Goal: Information Seeking & Learning: Check status

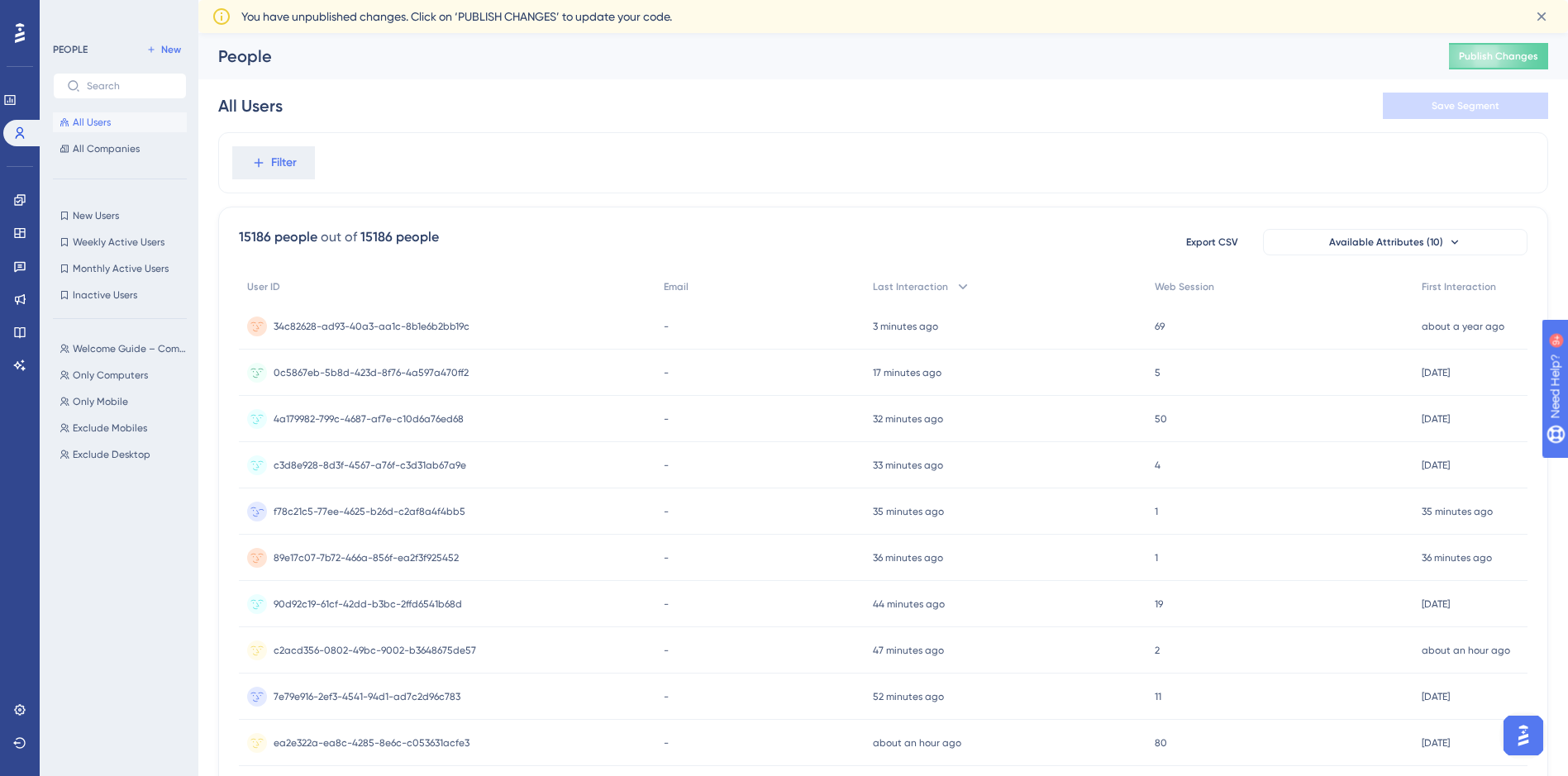
click at [366, 508] on span "f78c21c5-77ee-4625-b26d-c2af8a4f4bb5" at bounding box center [369, 512] width 192 height 13
click at [375, 506] on span "f78c21c5-77ee-4625-b26d-c2af8a4f4bb5" at bounding box center [369, 512] width 192 height 13
click at [449, 513] on span "f78c21c5-77ee-4625-b26d-c2af8a4f4bb5" at bounding box center [369, 512] width 192 height 13
click at [934, 600] on time "46 minutes ago" at bounding box center [908, 604] width 71 height 11
click at [103, 374] on span "Only Computers" at bounding box center [110, 374] width 75 height 13
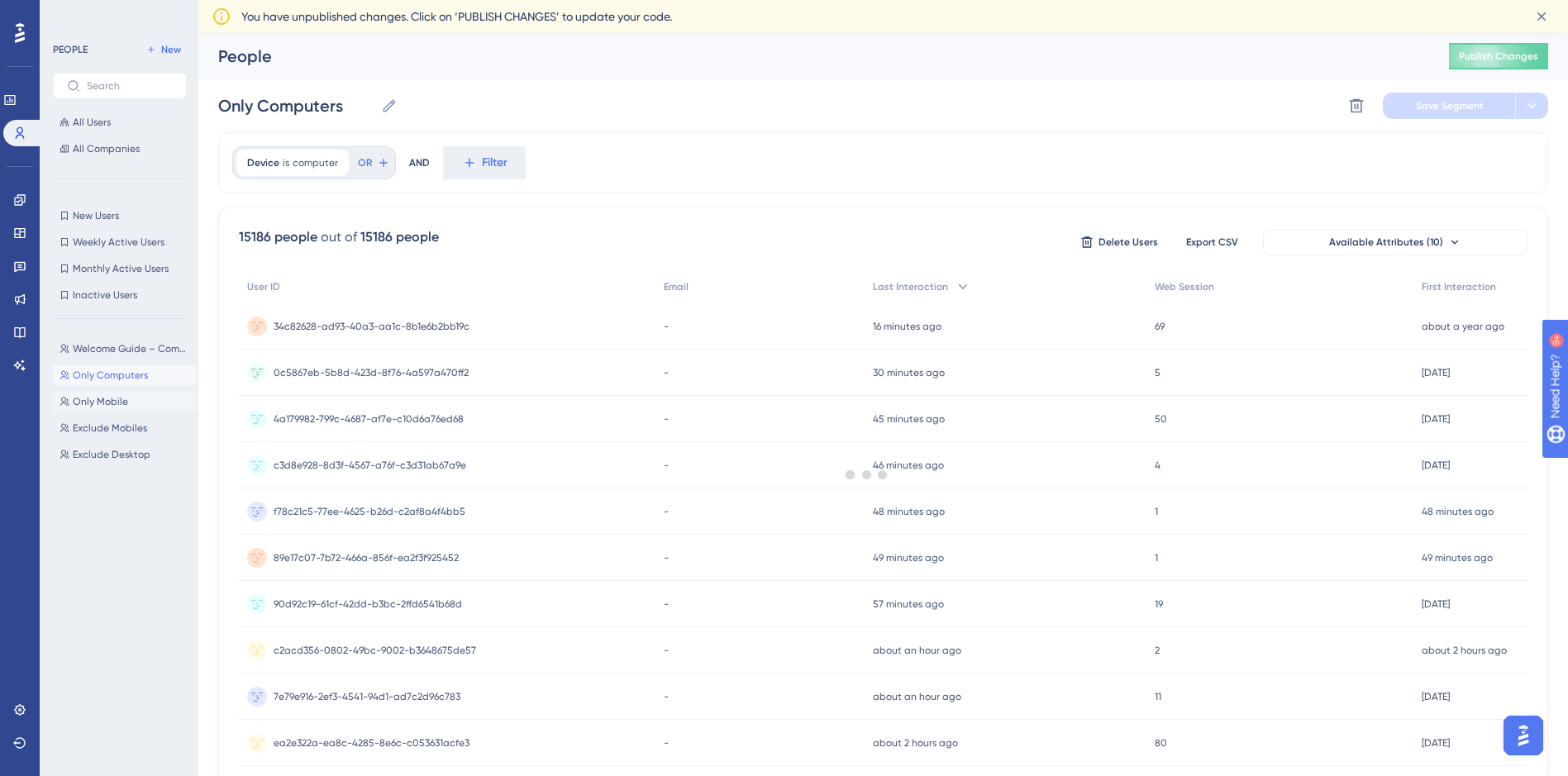
click at [102, 396] on span "Only Mobile" at bounding box center [100, 402] width 55 height 13
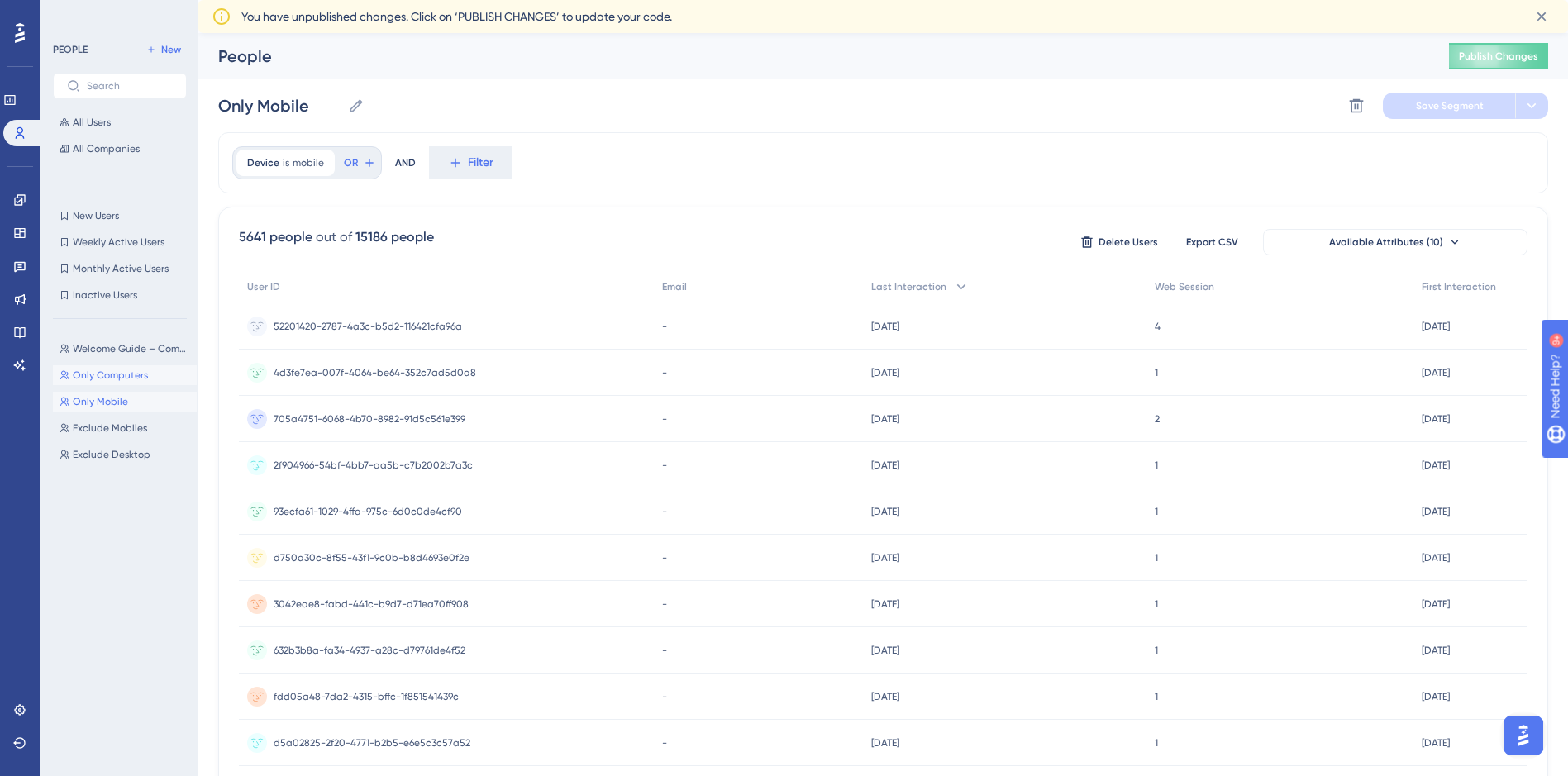
click at [102, 381] on span "Only Computers" at bounding box center [110, 374] width 75 height 13
type input "Only Computers"
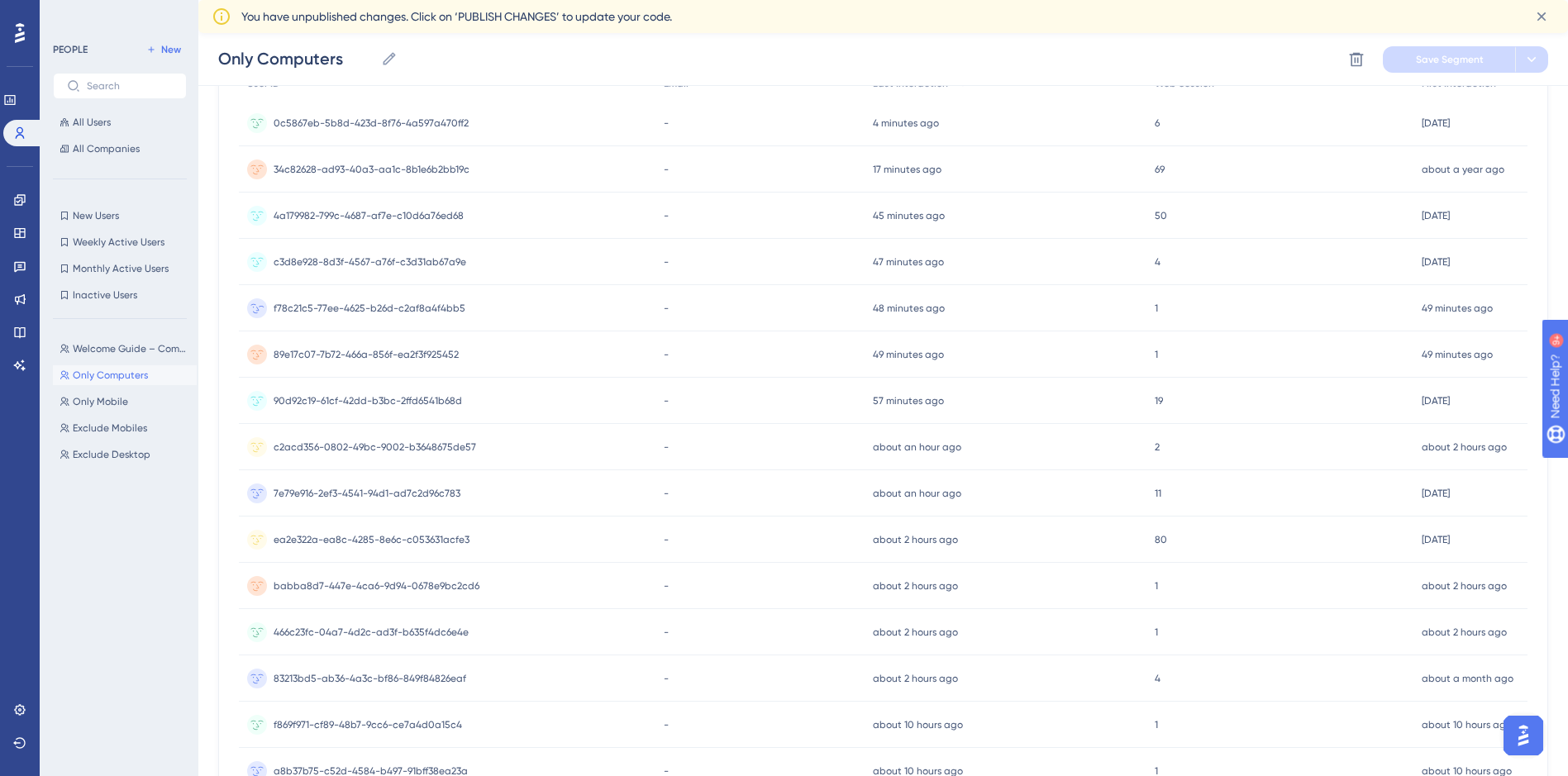
scroll to position [248, 0]
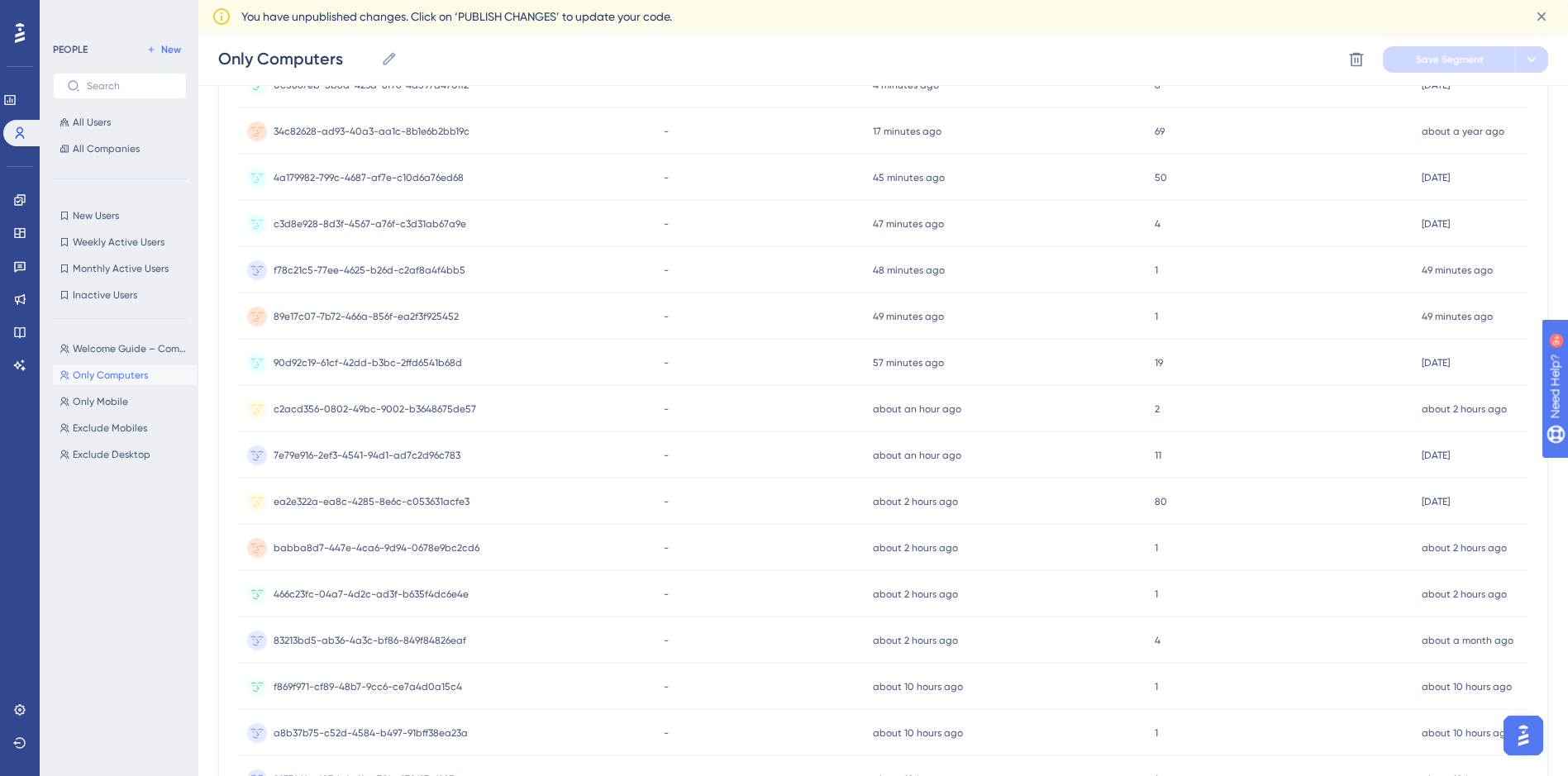
click at [399, 552] on span "babba8d7-447e-4ca6-9d94-0678e9bc2cd6" at bounding box center [376, 547] width 206 height 13
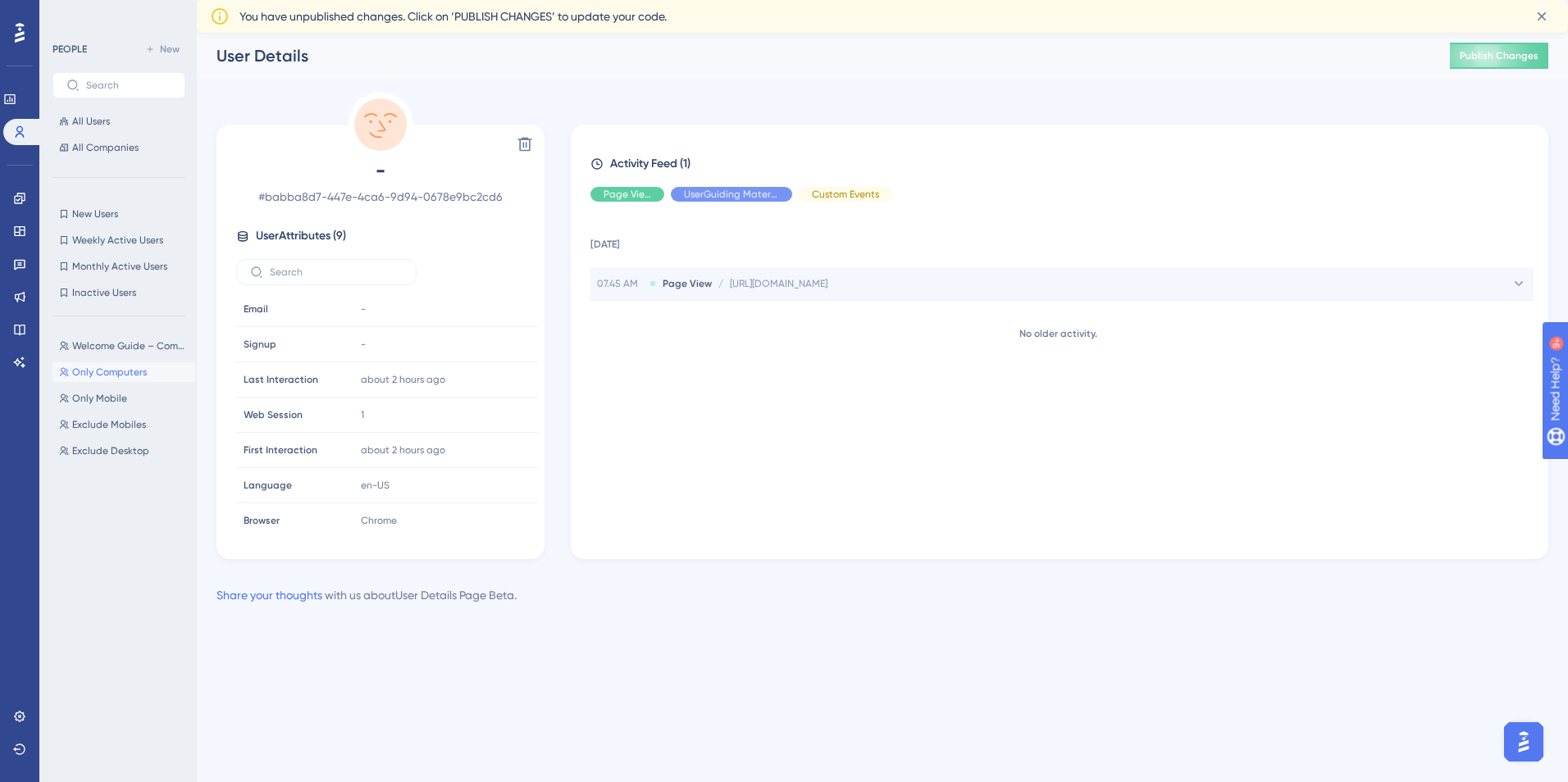
click at [809, 276] on div "07.45 AM Page View / [URL][DOMAIN_NAME] [URL][DOMAIN_NAME]" at bounding box center [1062, 284] width 943 height 33
click at [808, 303] on div "[URL][DOMAIN_NAME] Copy [URL][DOMAIN_NAME]" at bounding box center [1152, 317] width 763 height 33
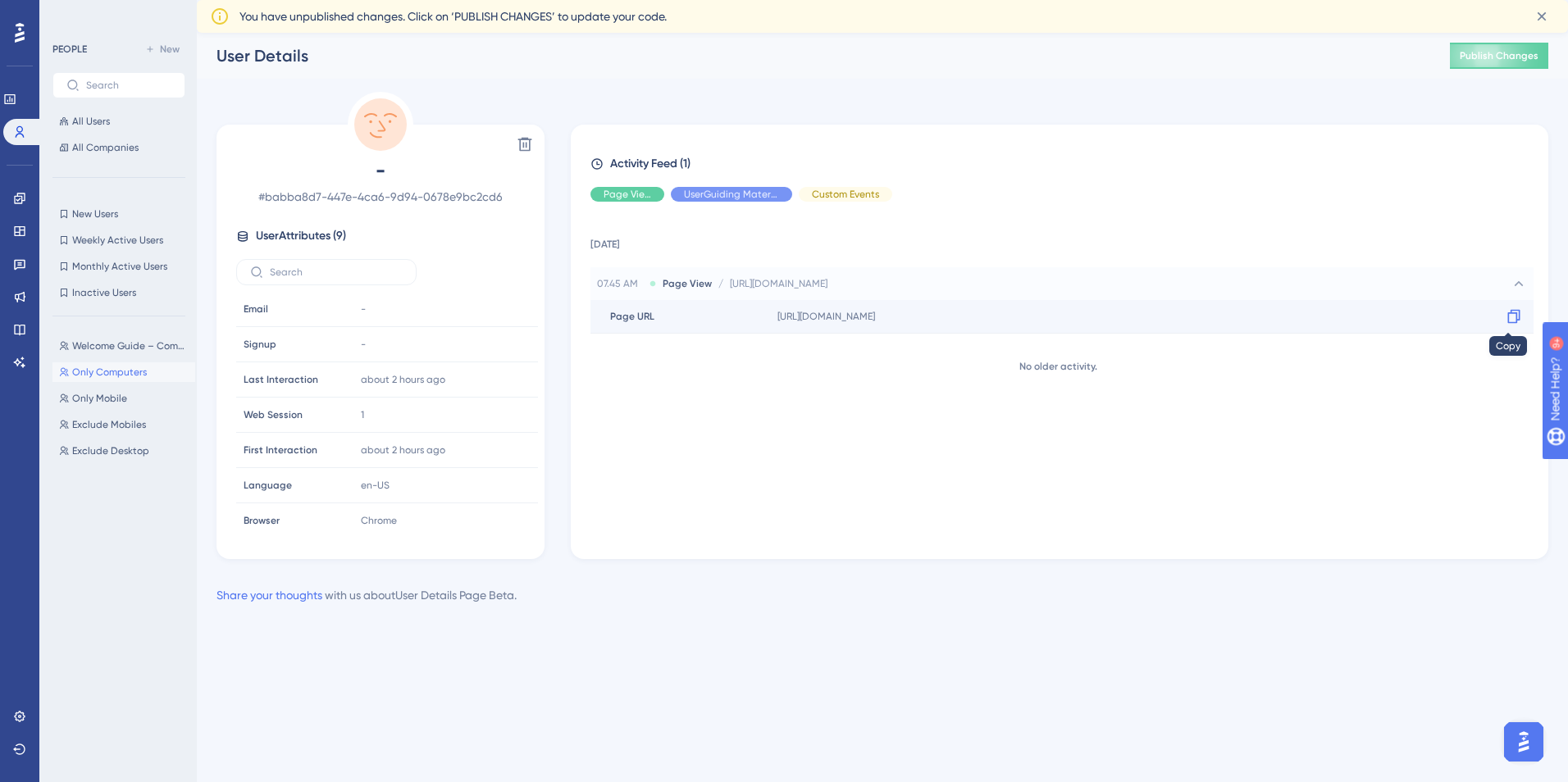
click at [1501, 314] on div at bounding box center [1514, 316] width 26 height 26
click at [633, 192] on span "Hide" at bounding box center [627, 194] width 22 height 13
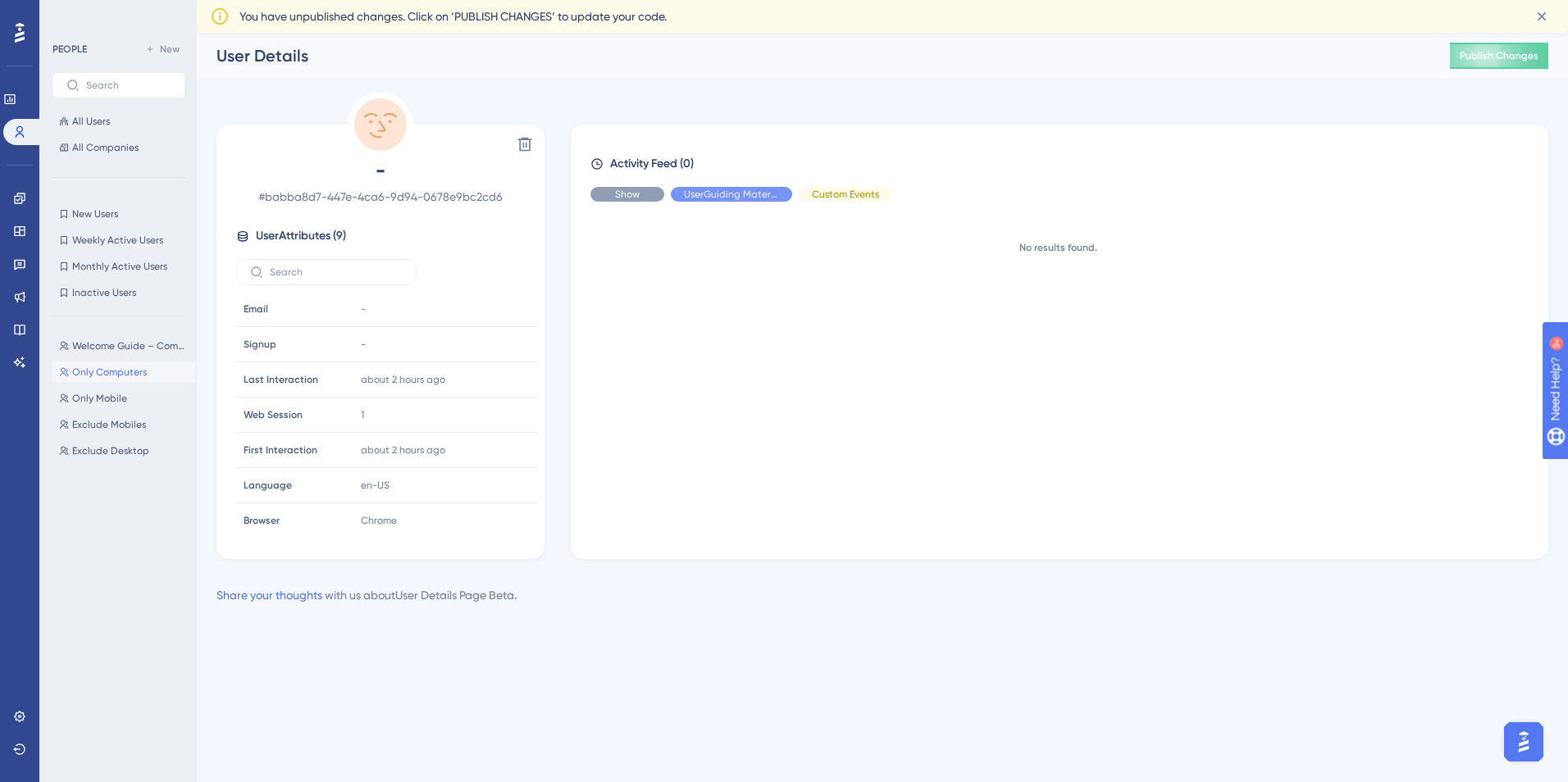
click at [633, 192] on span "Show" at bounding box center [627, 194] width 24 height 13
click at [778, 192] on div "Hide" at bounding box center [732, 194] width 121 height 15
click at [778, 192] on div "Show" at bounding box center [732, 194] width 121 height 15
click at [778, 192] on div "Hide" at bounding box center [732, 194] width 121 height 15
click at [762, 208] on div "Activity Feed (1) Page View UserGuiding Material Custom Events [DATE] 07.45 AM …" at bounding box center [1059, 343] width 938 height 378
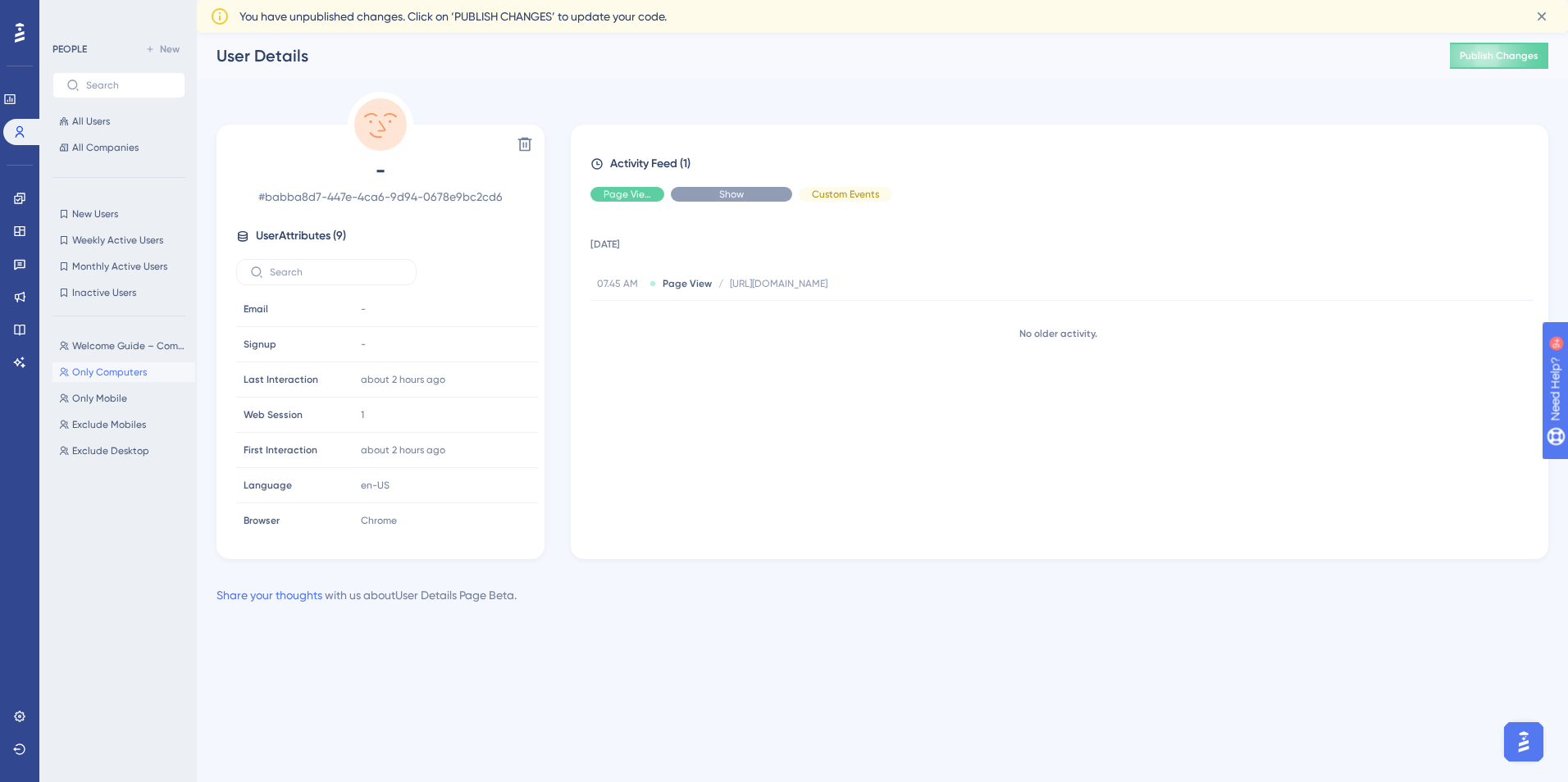
click at [756, 197] on div "Show" at bounding box center [732, 194] width 121 height 15
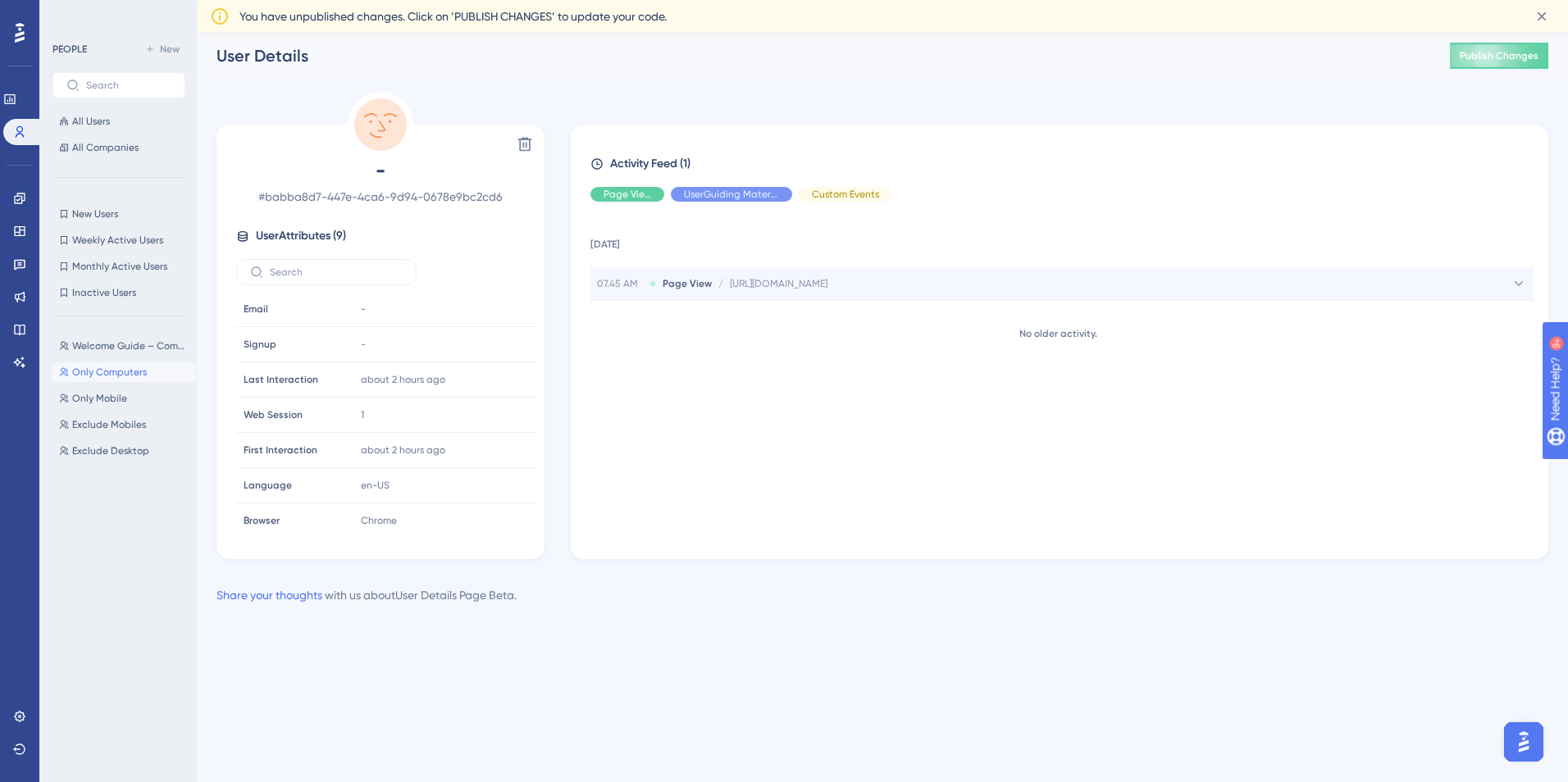
click at [827, 282] on span "[URL][DOMAIN_NAME]" at bounding box center [779, 283] width 98 height 13
click at [12, 94] on link at bounding box center [10, 99] width 13 height 26
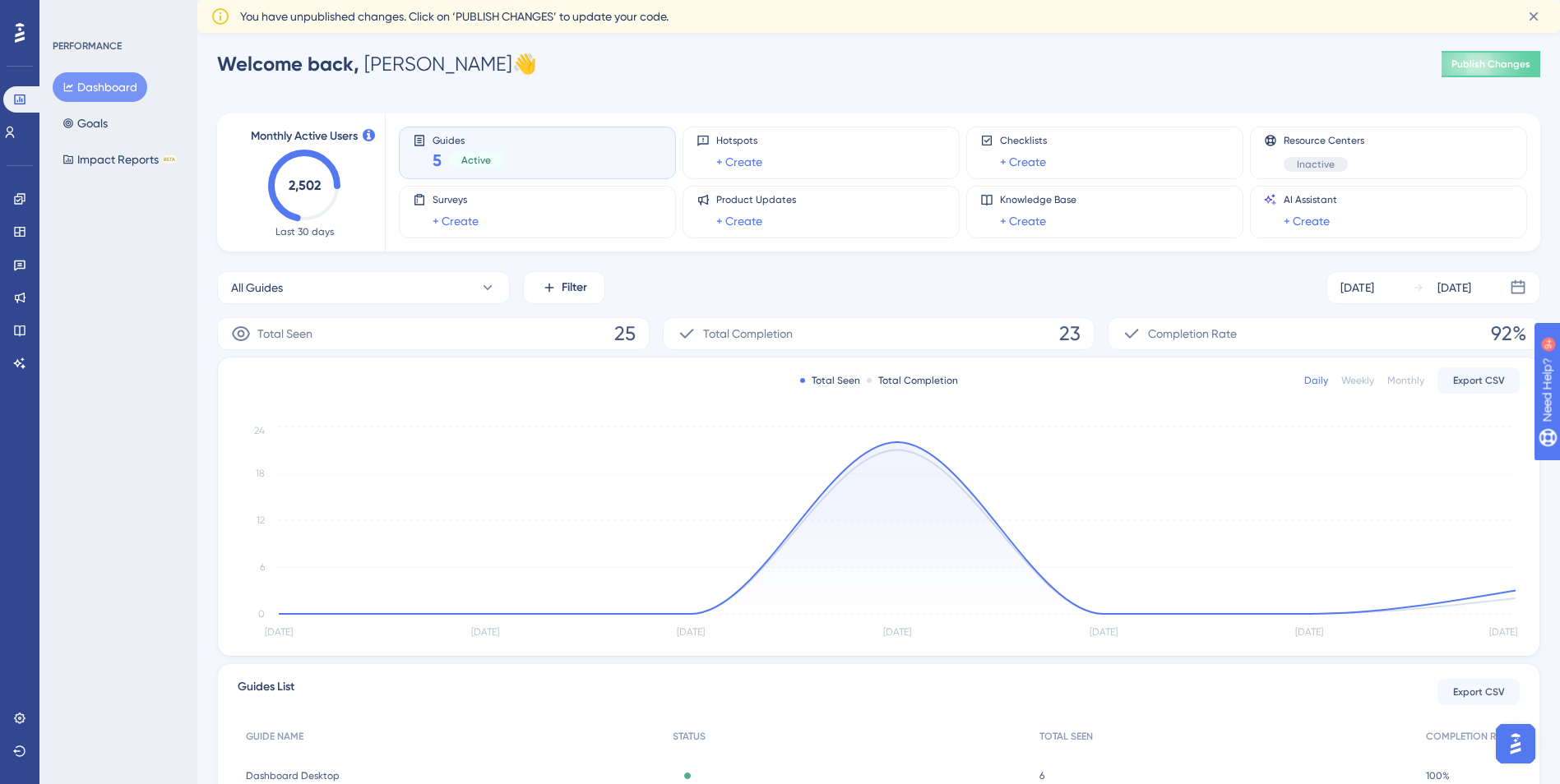
scroll to position [290, 0]
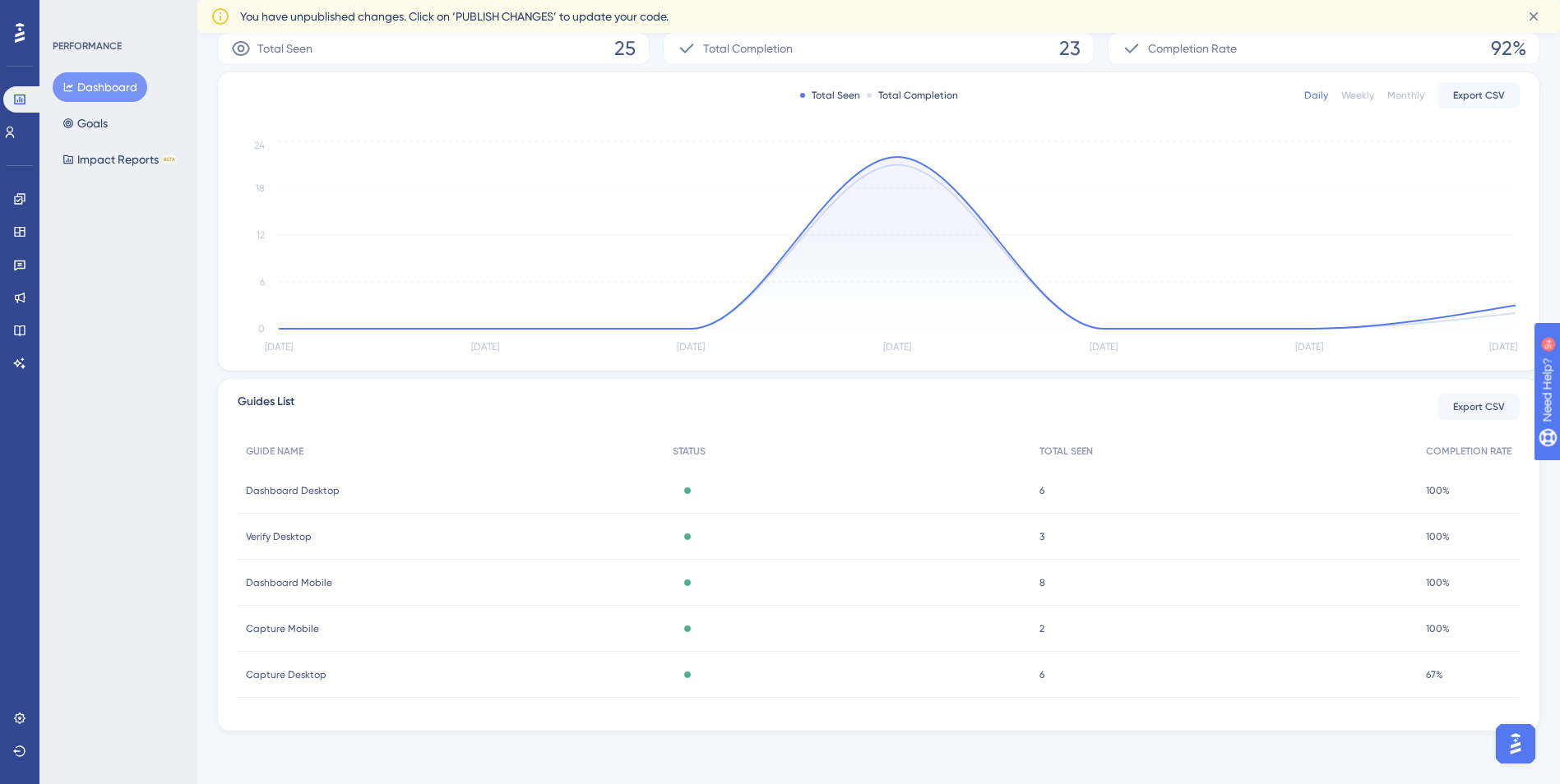
click at [1046, 538] on div "3 3" at bounding box center [1224, 537] width 387 height 46
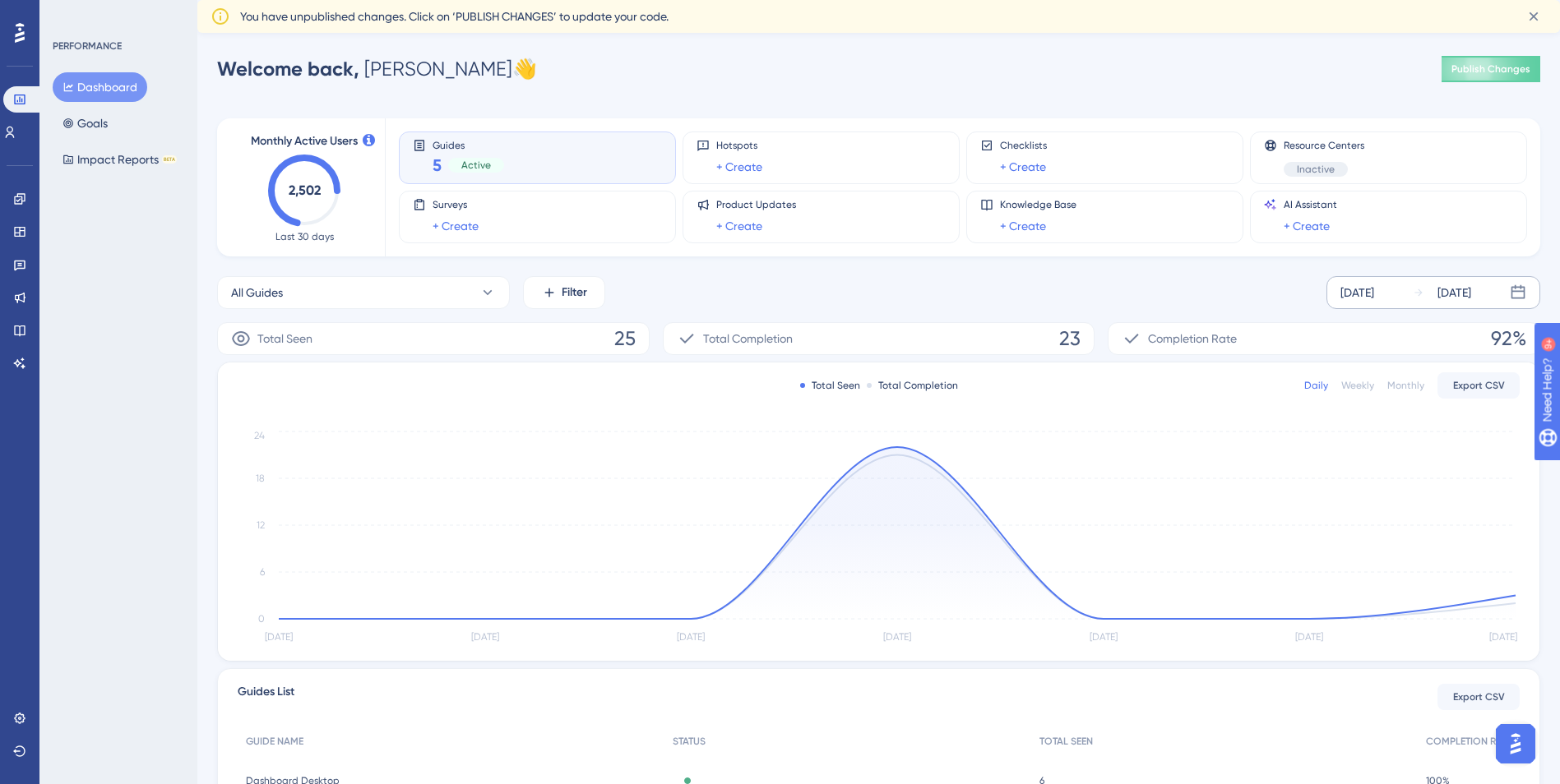
click at [1374, 287] on div "[DATE]" at bounding box center [1357, 293] width 34 height 20
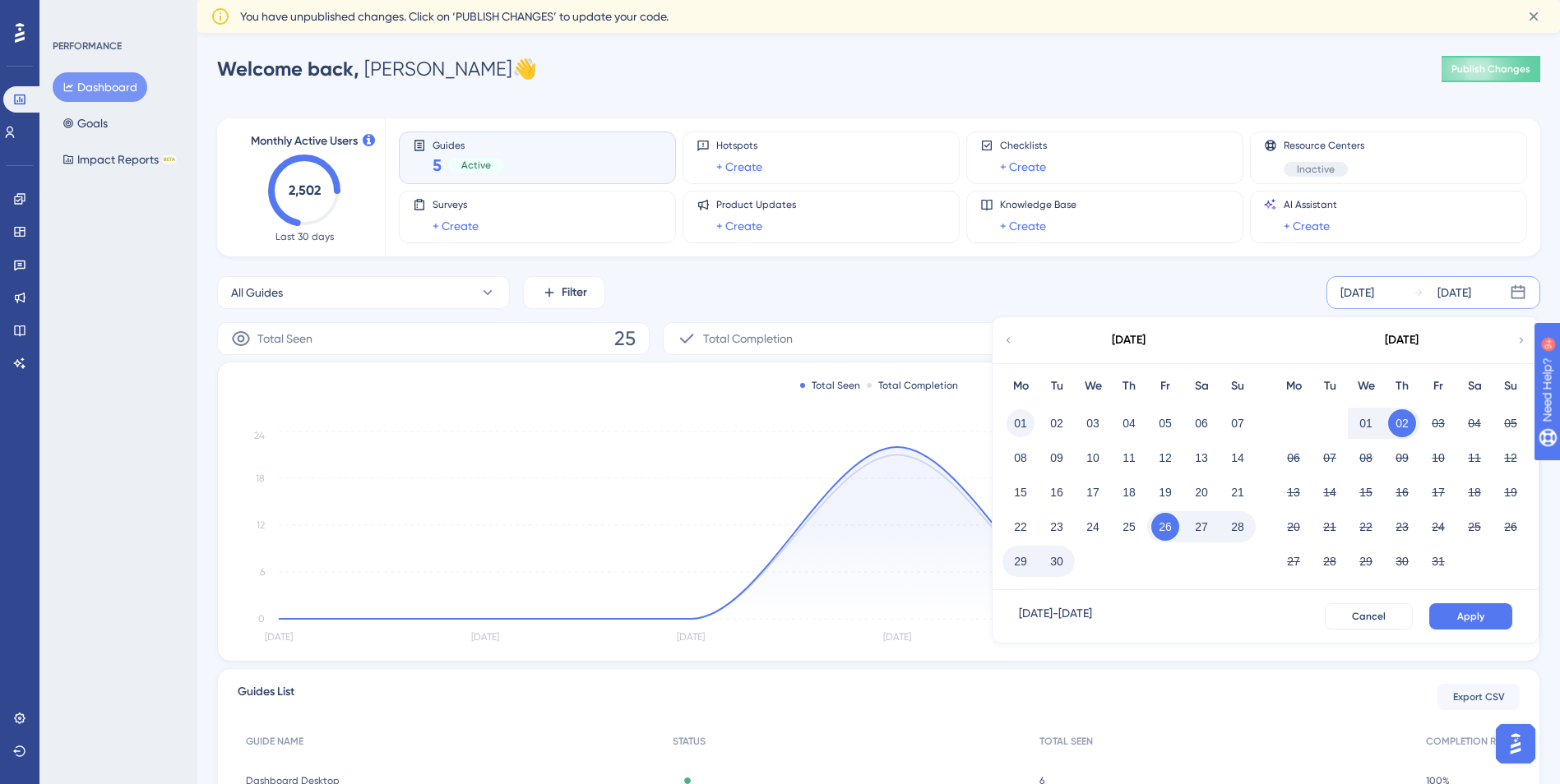
click at [1017, 425] on button "01" at bounding box center [1021, 424] width 28 height 28
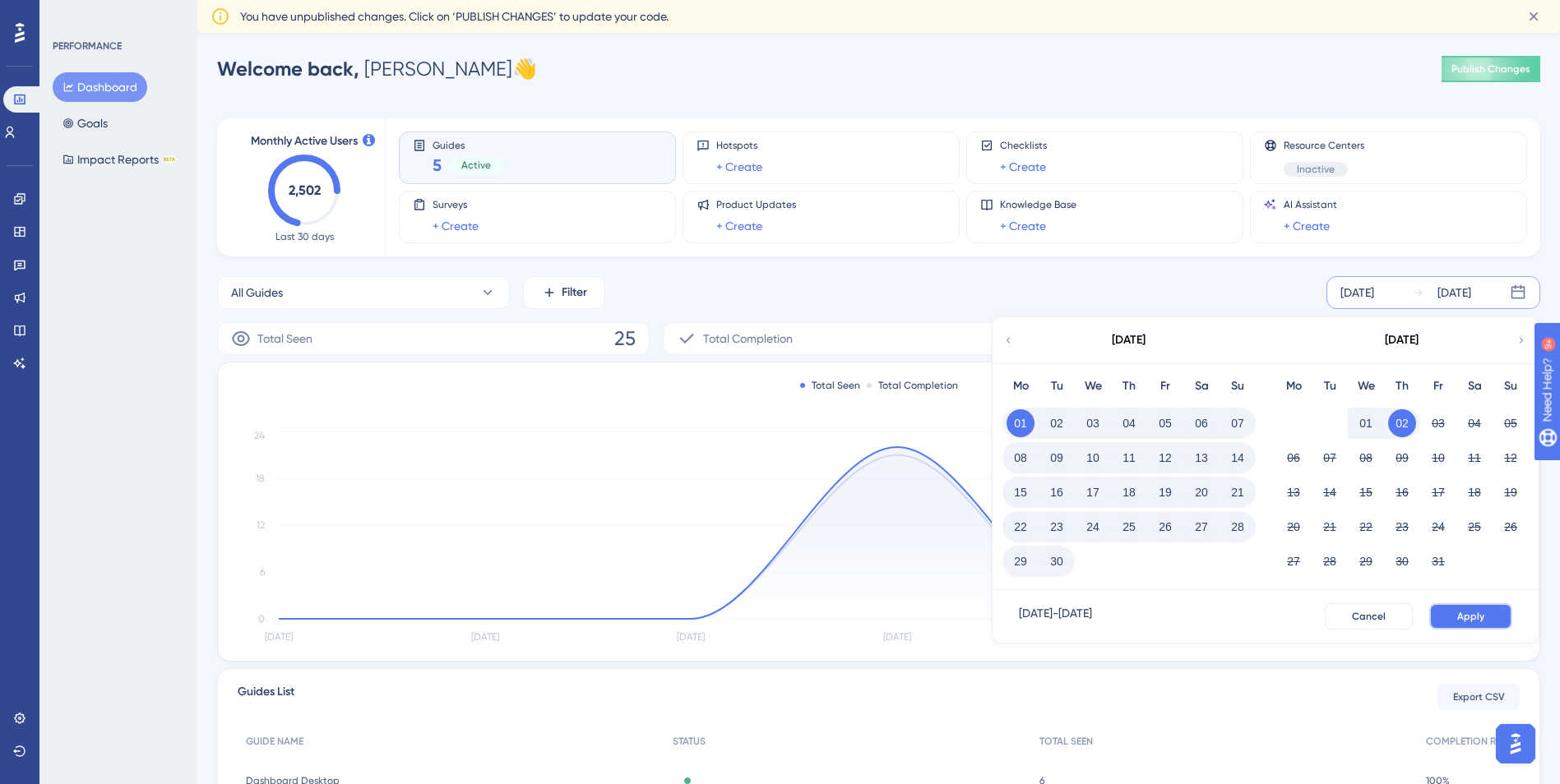
click at [1497, 623] on button "Apply" at bounding box center [1471, 616] width 83 height 26
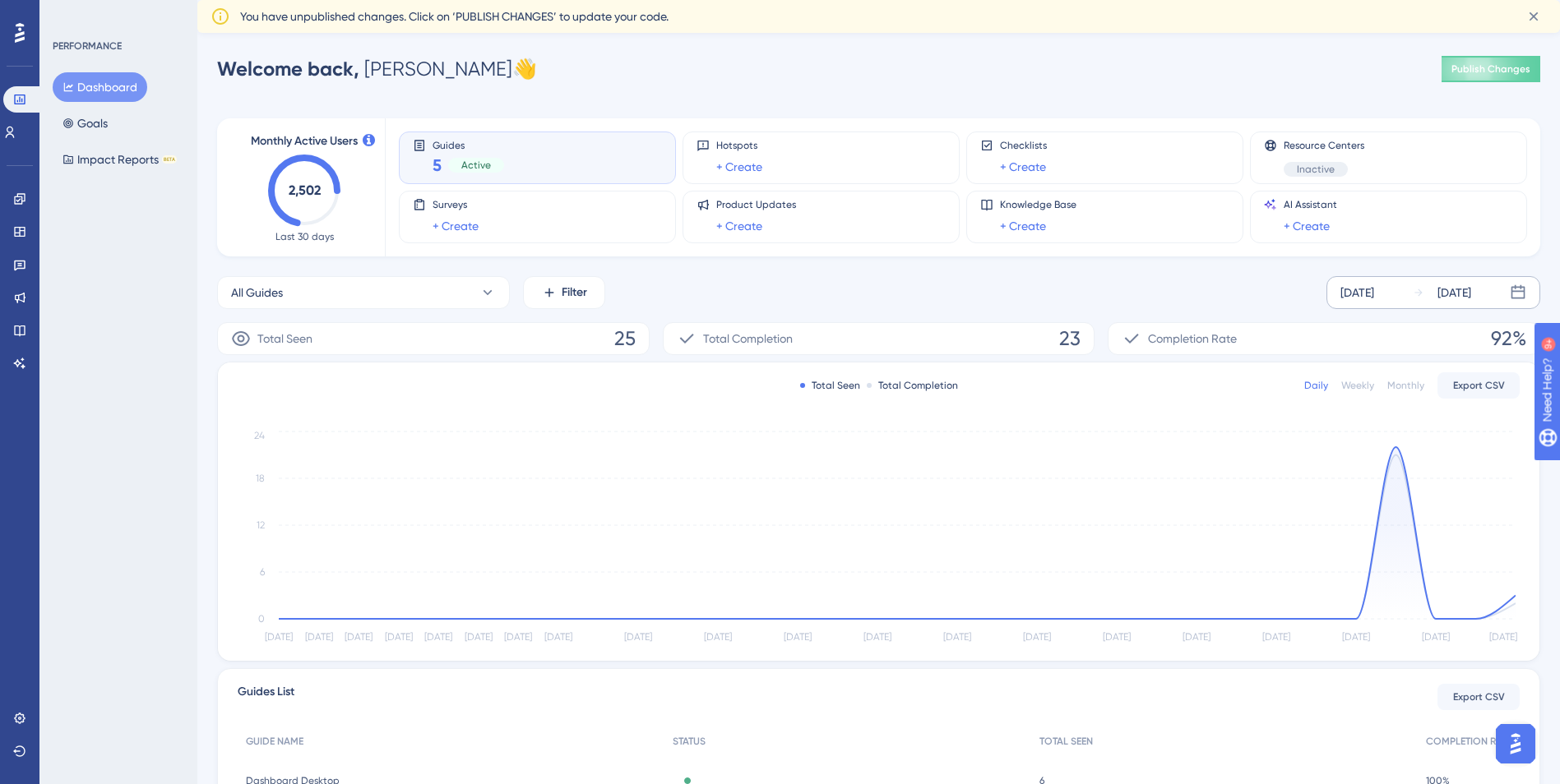
click at [597, 147] on div "Guides 5 Active" at bounding box center [537, 158] width 249 height 38
click at [477, 300] on button "All Guides" at bounding box center [363, 293] width 293 height 33
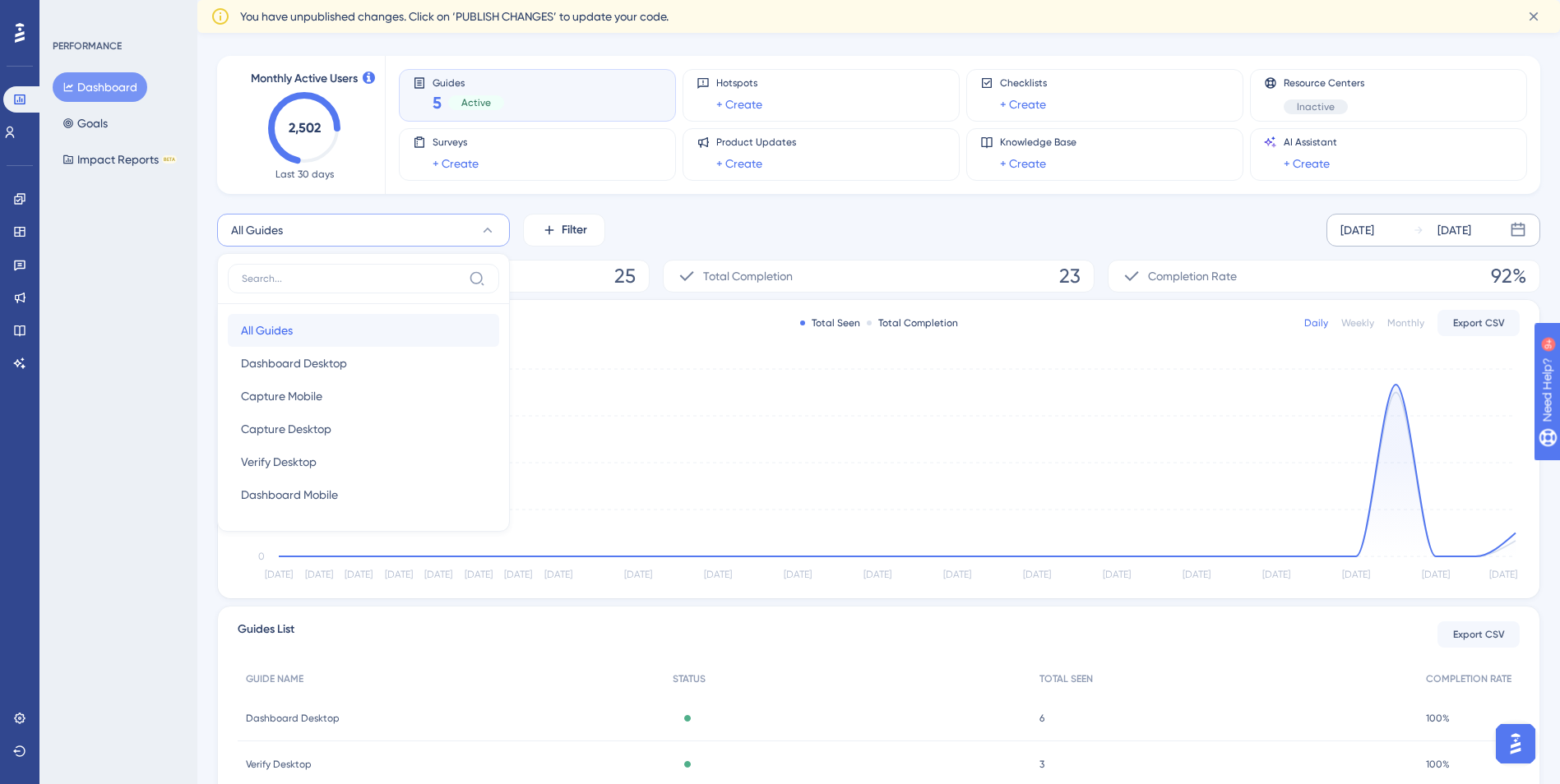
click at [245, 329] on span "All Guides" at bounding box center [267, 330] width 52 height 20
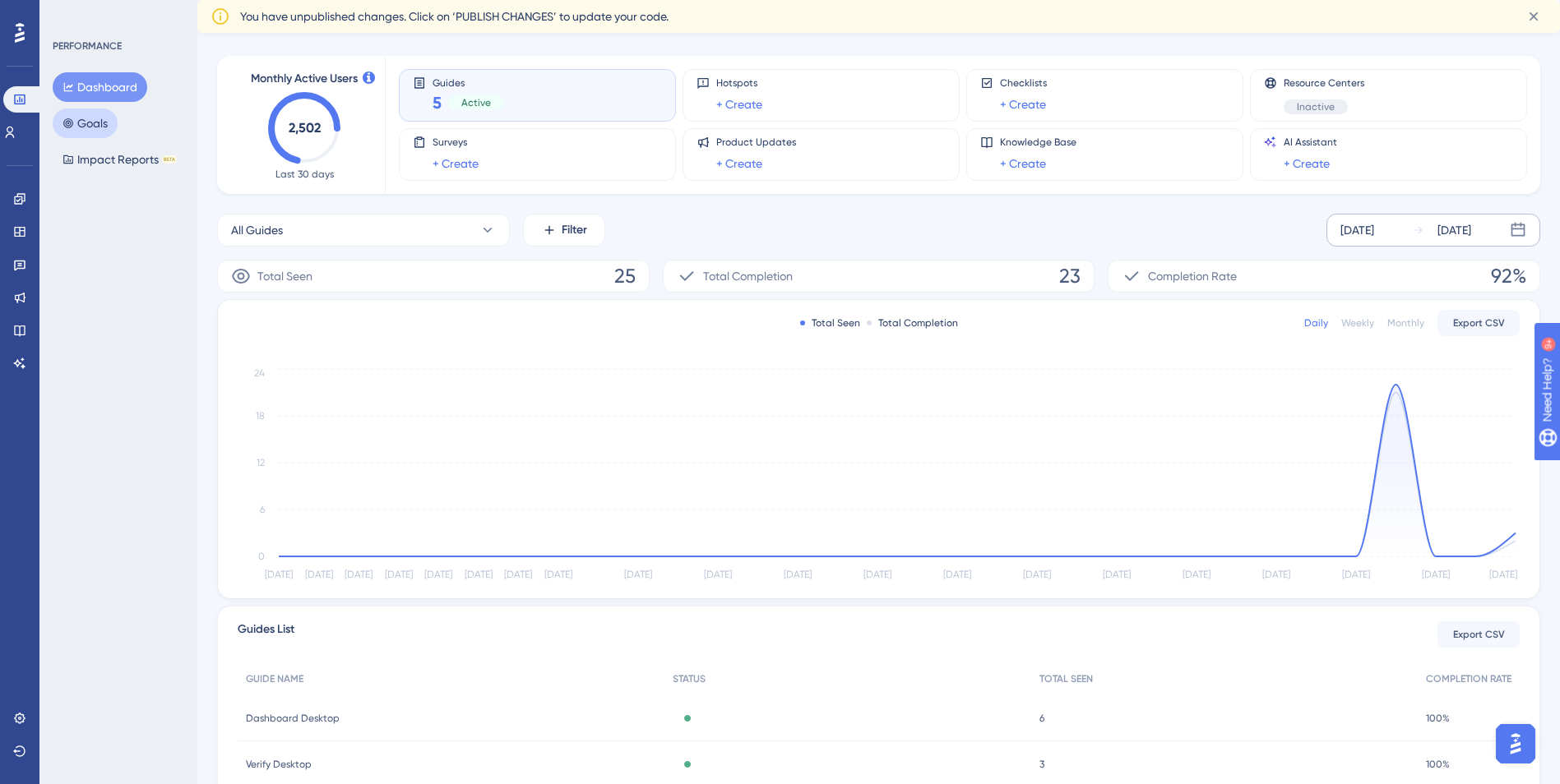
click at [94, 132] on button "Goals" at bounding box center [85, 123] width 65 height 30
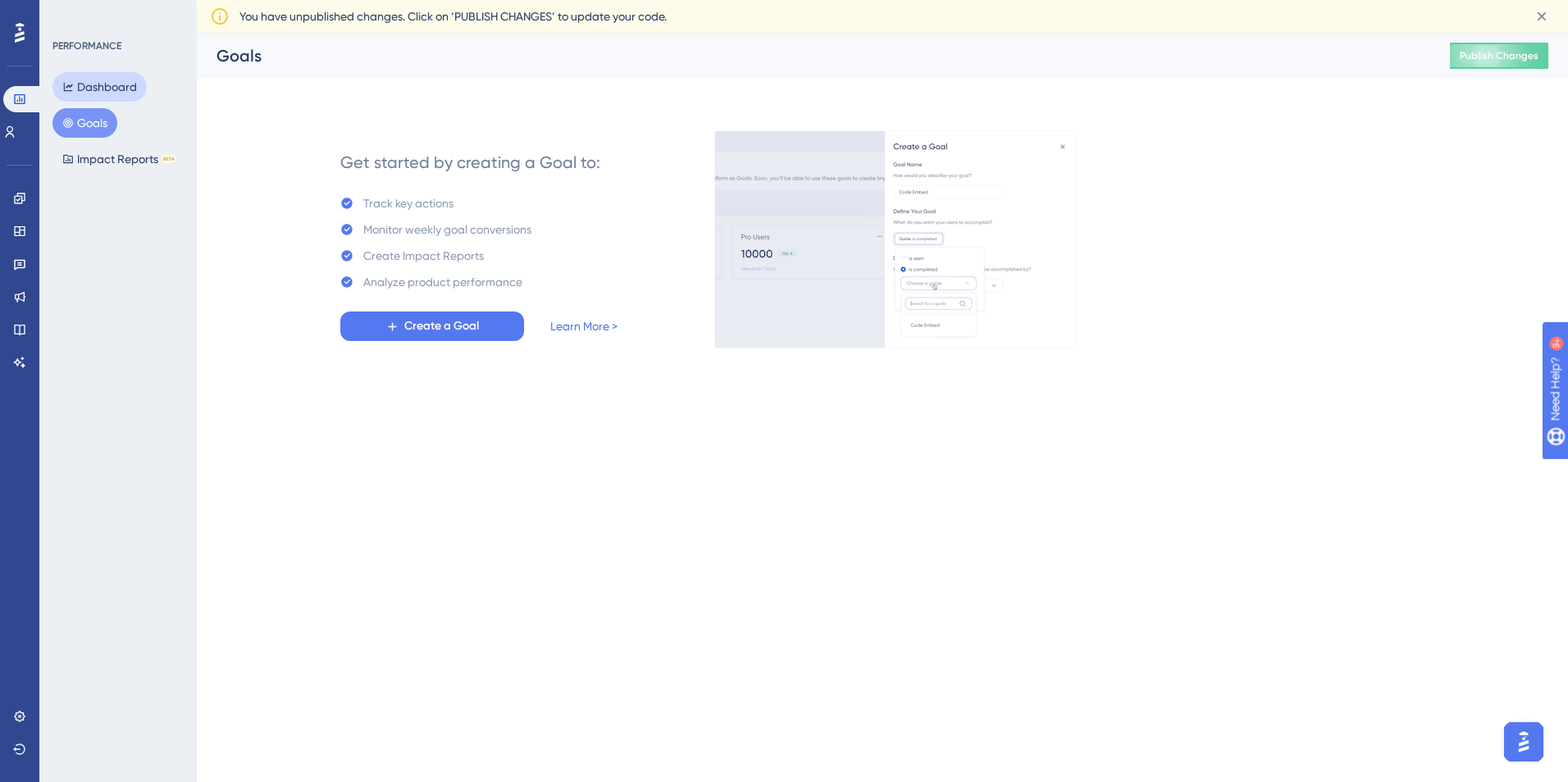
click at [100, 94] on button "Dashboard" at bounding box center [100, 87] width 94 height 29
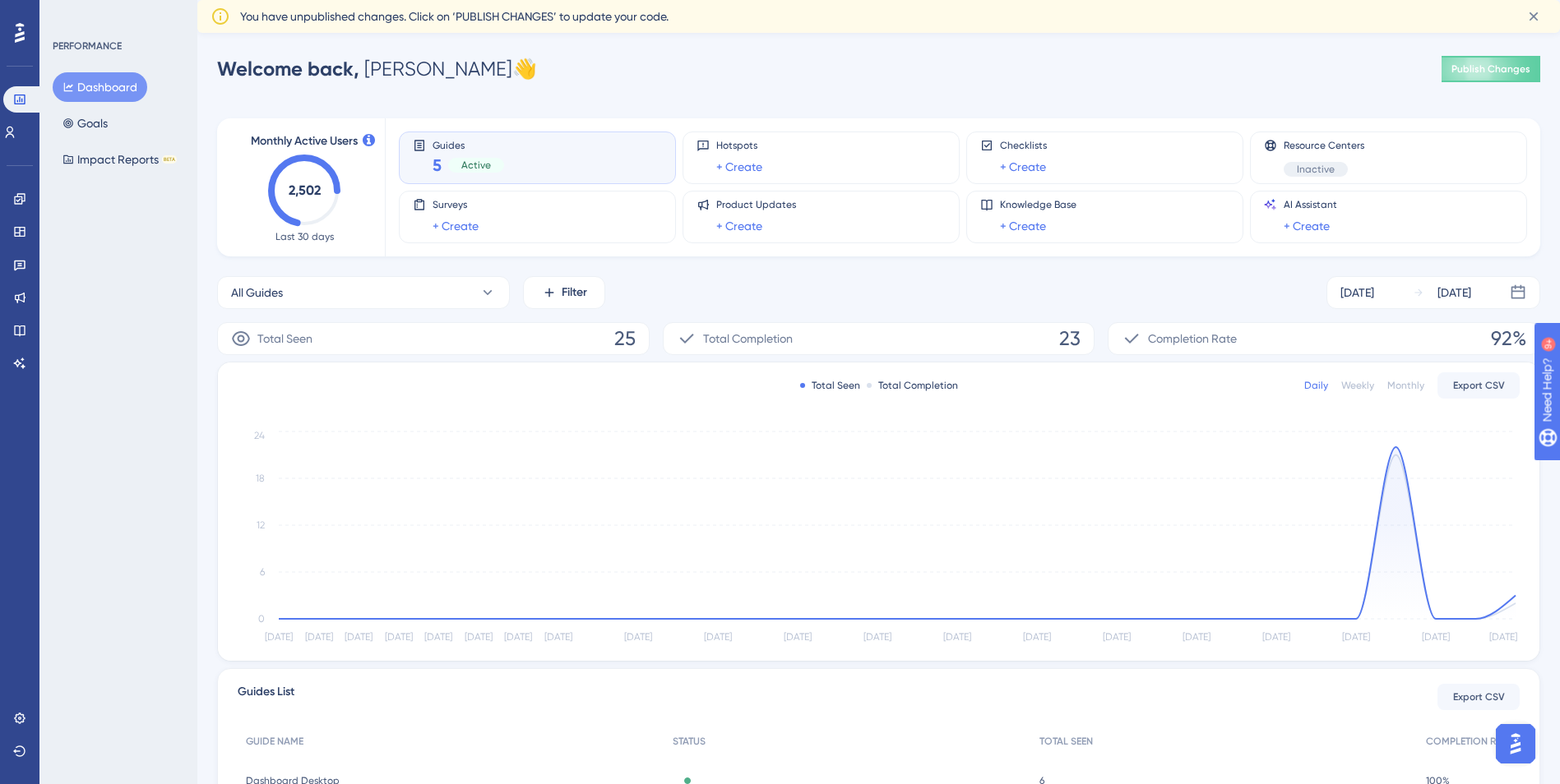
click at [22, 30] on icon at bounding box center [19, 33] width 10 height 20
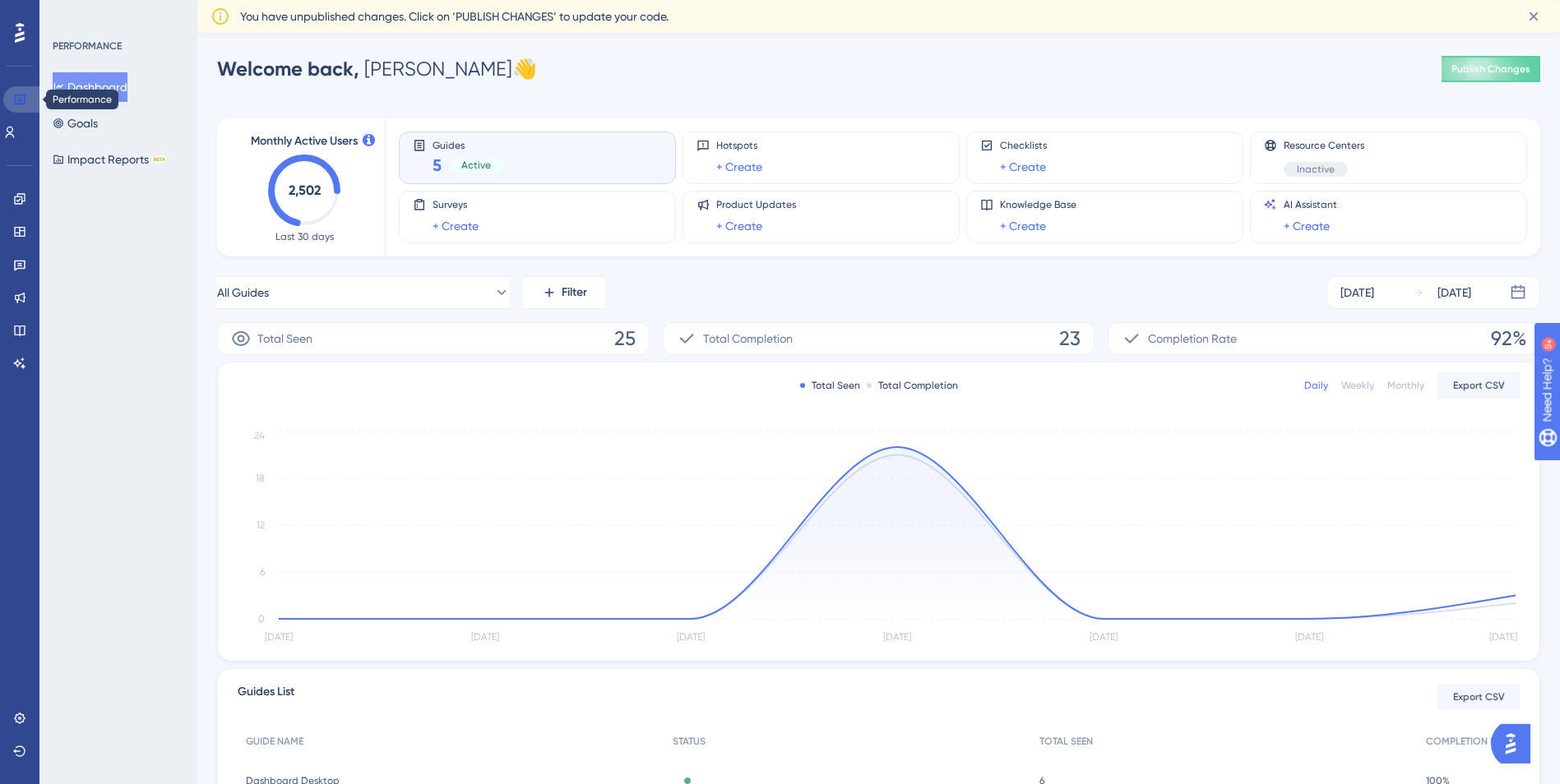
click at [26, 97] on link at bounding box center [23, 99] width 39 height 26
click at [105, 93] on button "Dashboard" at bounding box center [90, 87] width 75 height 30
click at [17, 132] on icon at bounding box center [10, 132] width 13 height 13
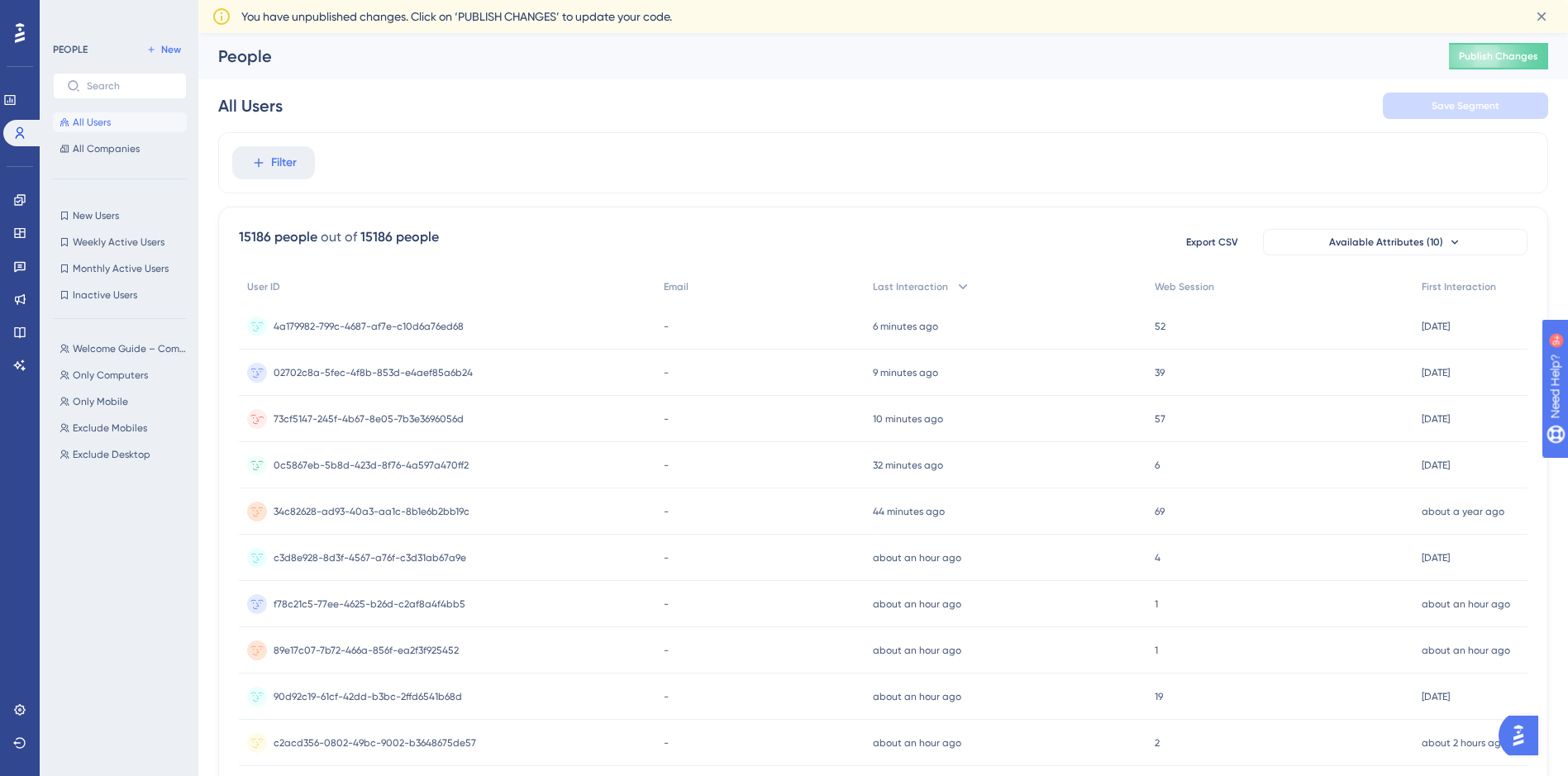
scroll to position [83, 0]
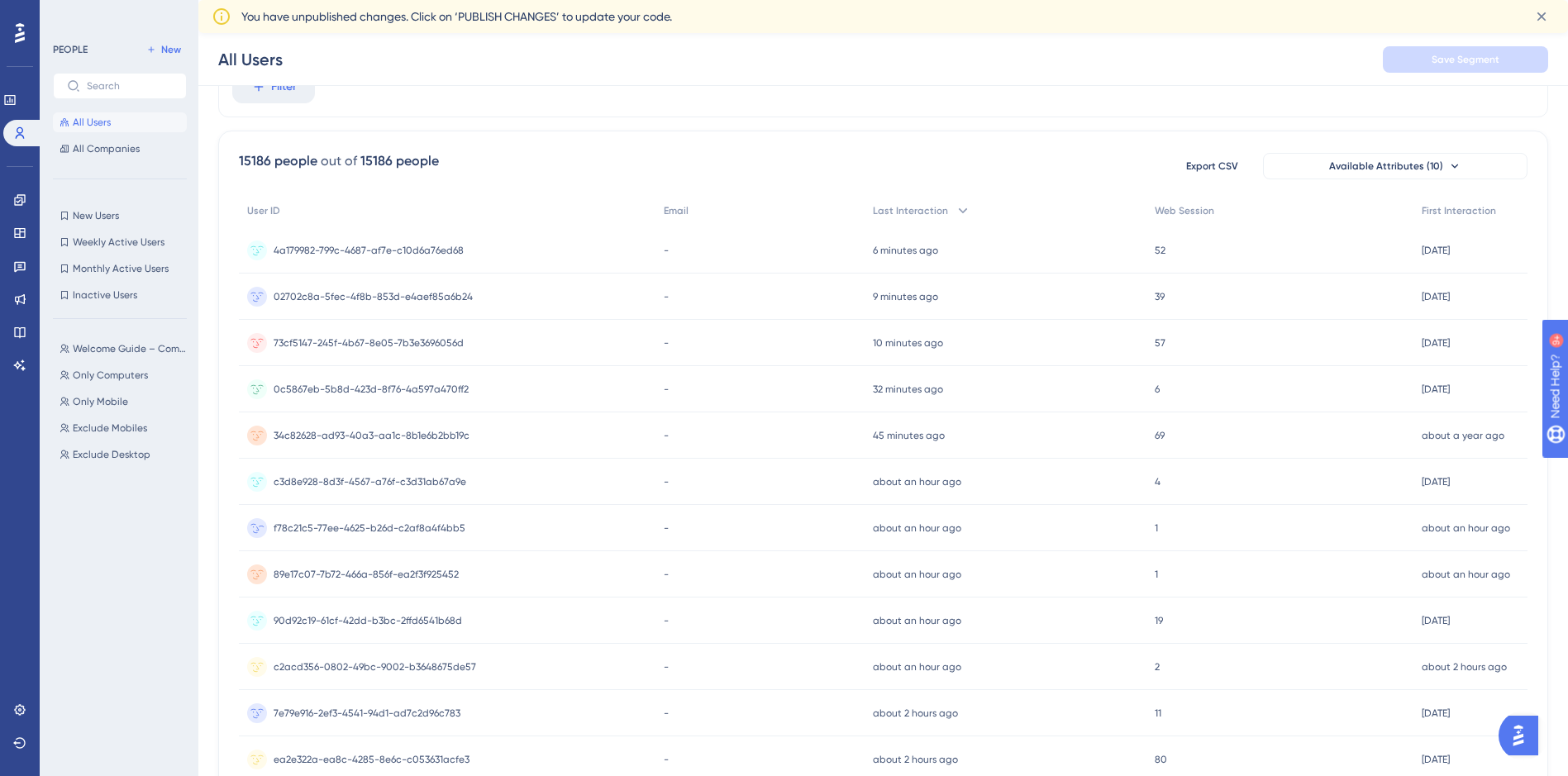
click at [430, 525] on span "f78c21c5-77ee-4625-b26d-c2af8a4f4bb5" at bounding box center [369, 527] width 192 height 13
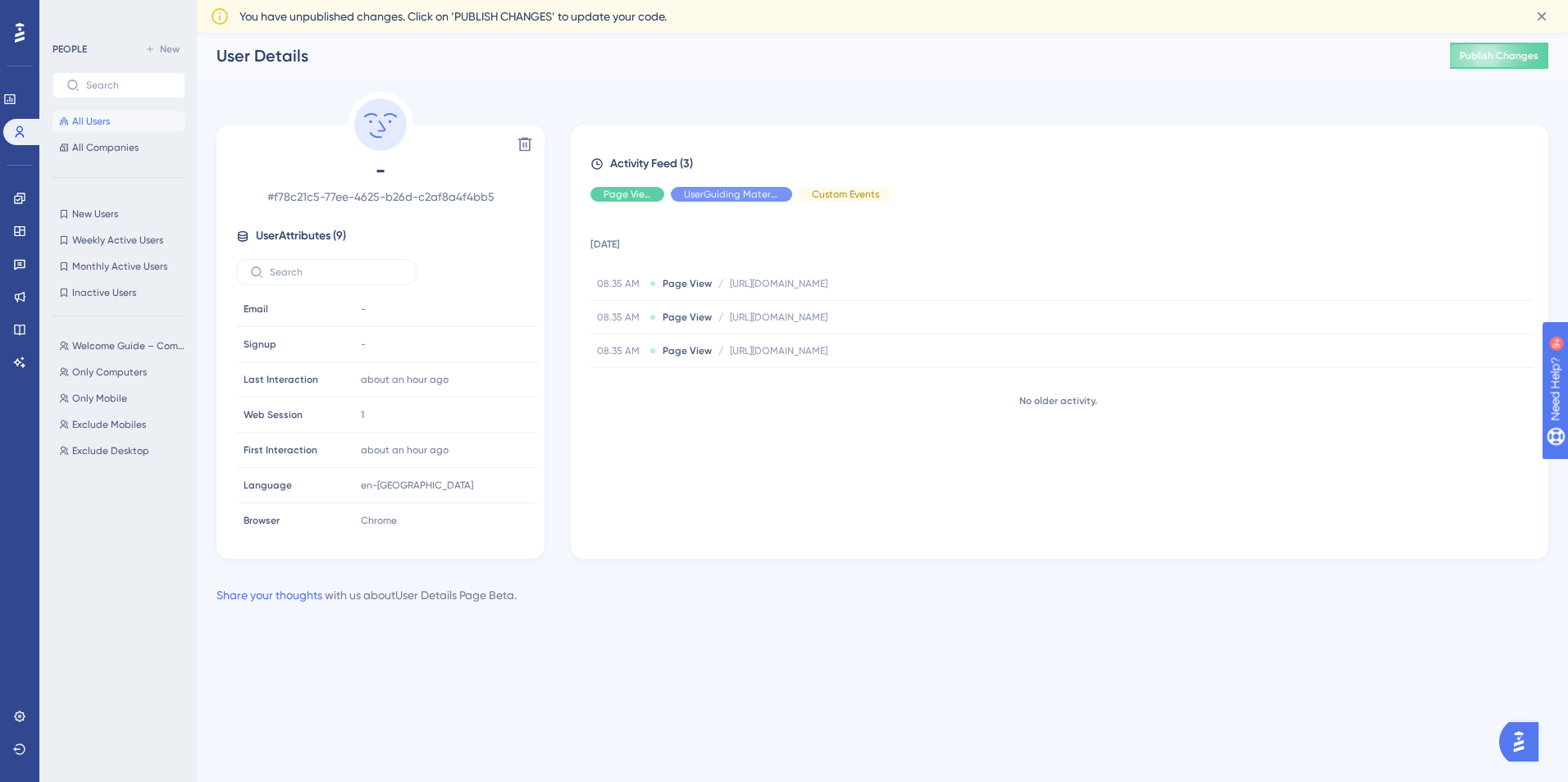
click at [98, 126] on span "All Users" at bounding box center [91, 121] width 38 height 13
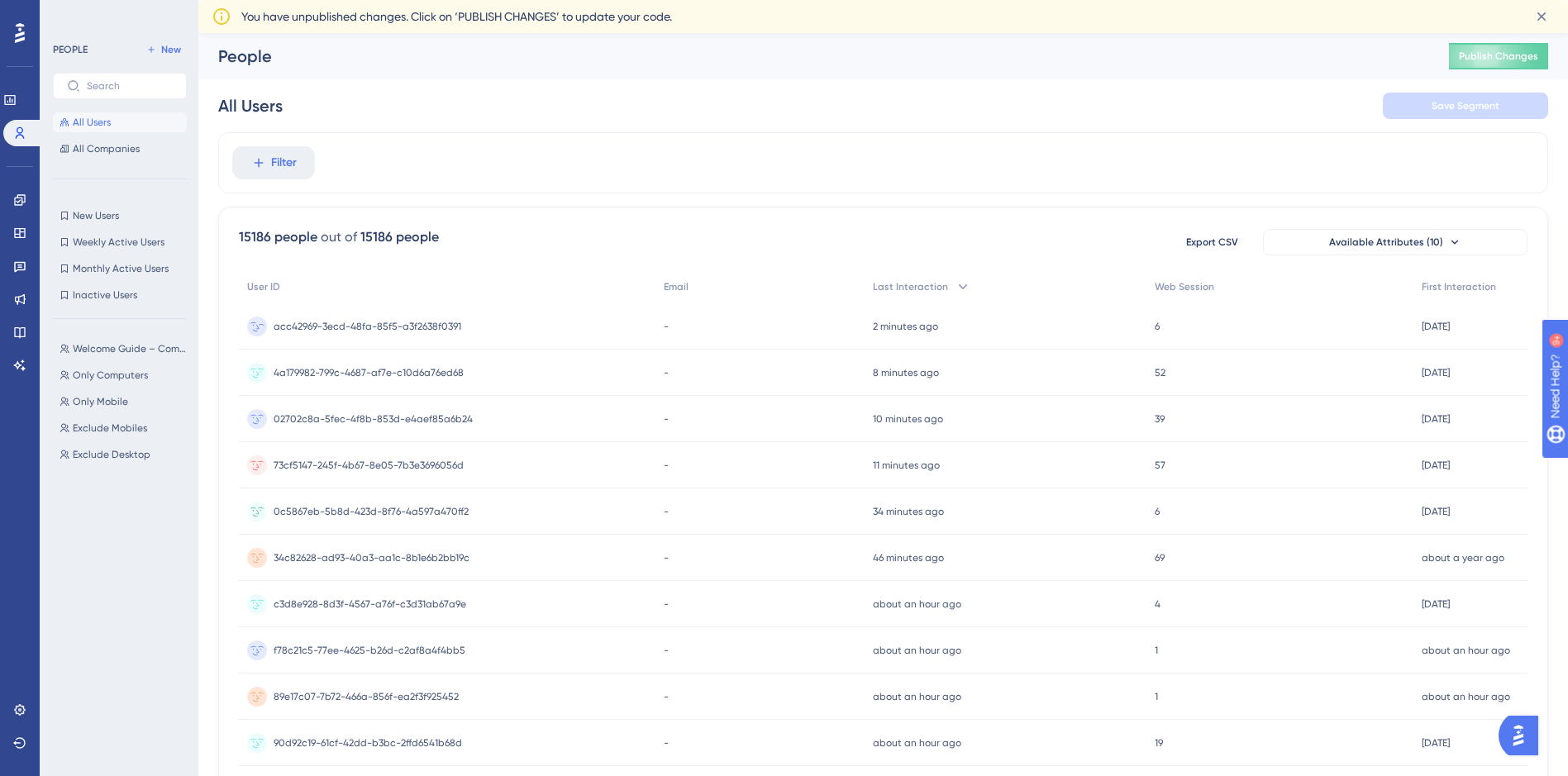
click at [440, 321] on span "acc42969-3ecd-48fa-85f5-a3f2638f0391" at bounding box center [367, 326] width 188 height 13
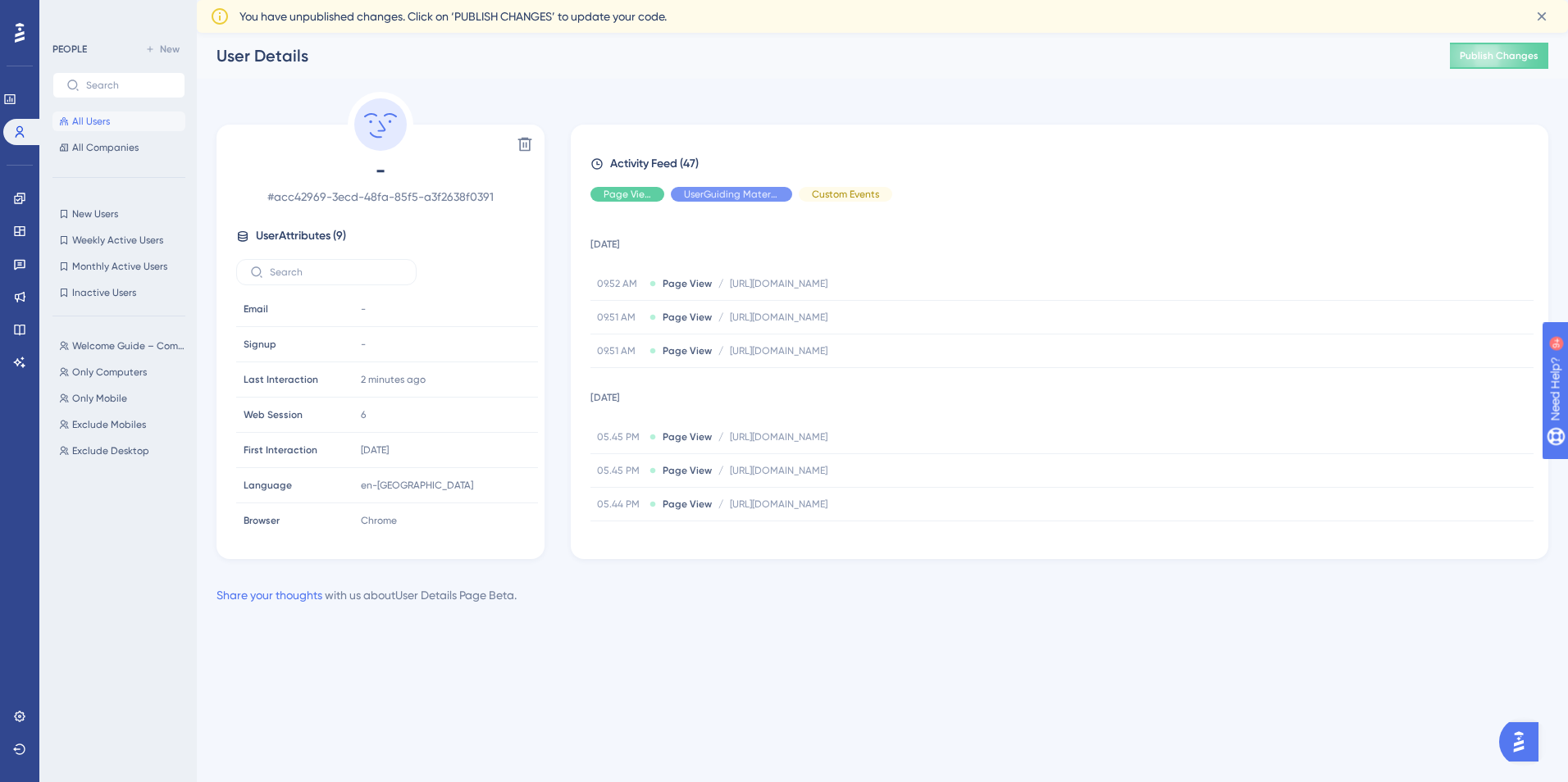
click at [102, 120] on span "All Users" at bounding box center [91, 121] width 38 height 13
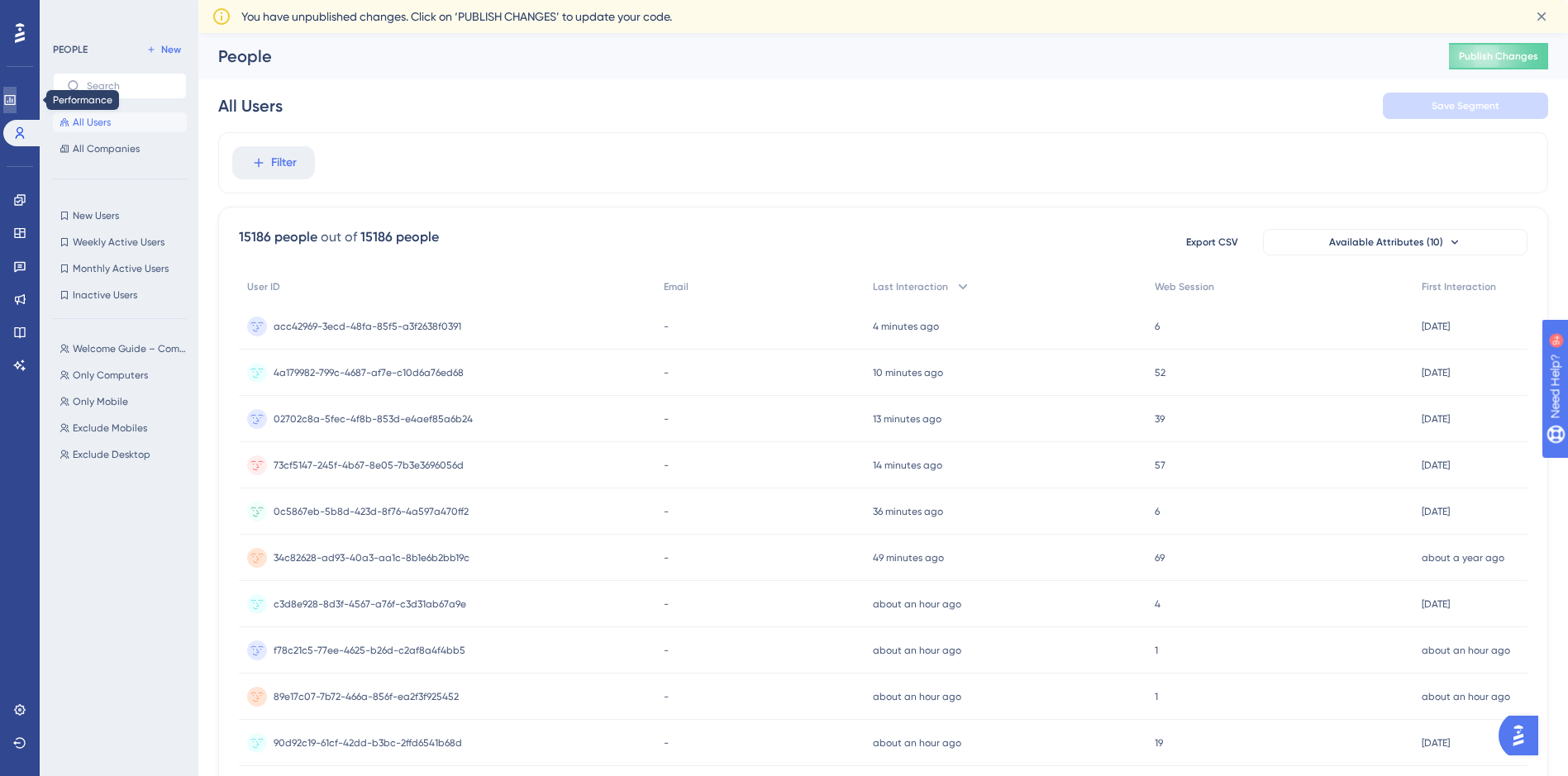
click at [15, 96] on icon at bounding box center [10, 100] width 10 height 10
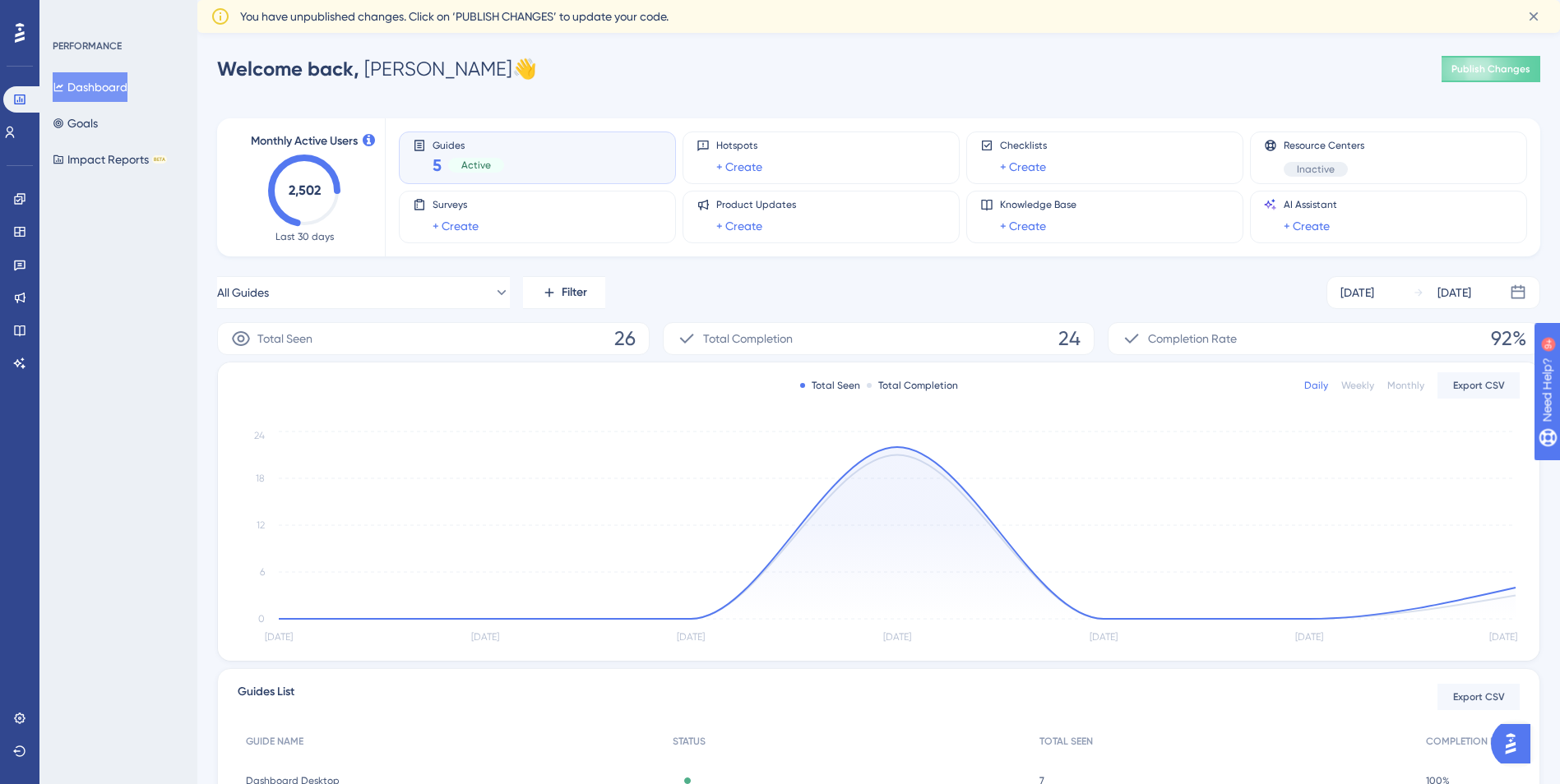
click at [1376, 386] on div "Daily Weekly Monthly Export CSV" at bounding box center [1412, 385] width 215 height 26
click at [1355, 386] on div "Weekly" at bounding box center [1358, 385] width 33 height 13
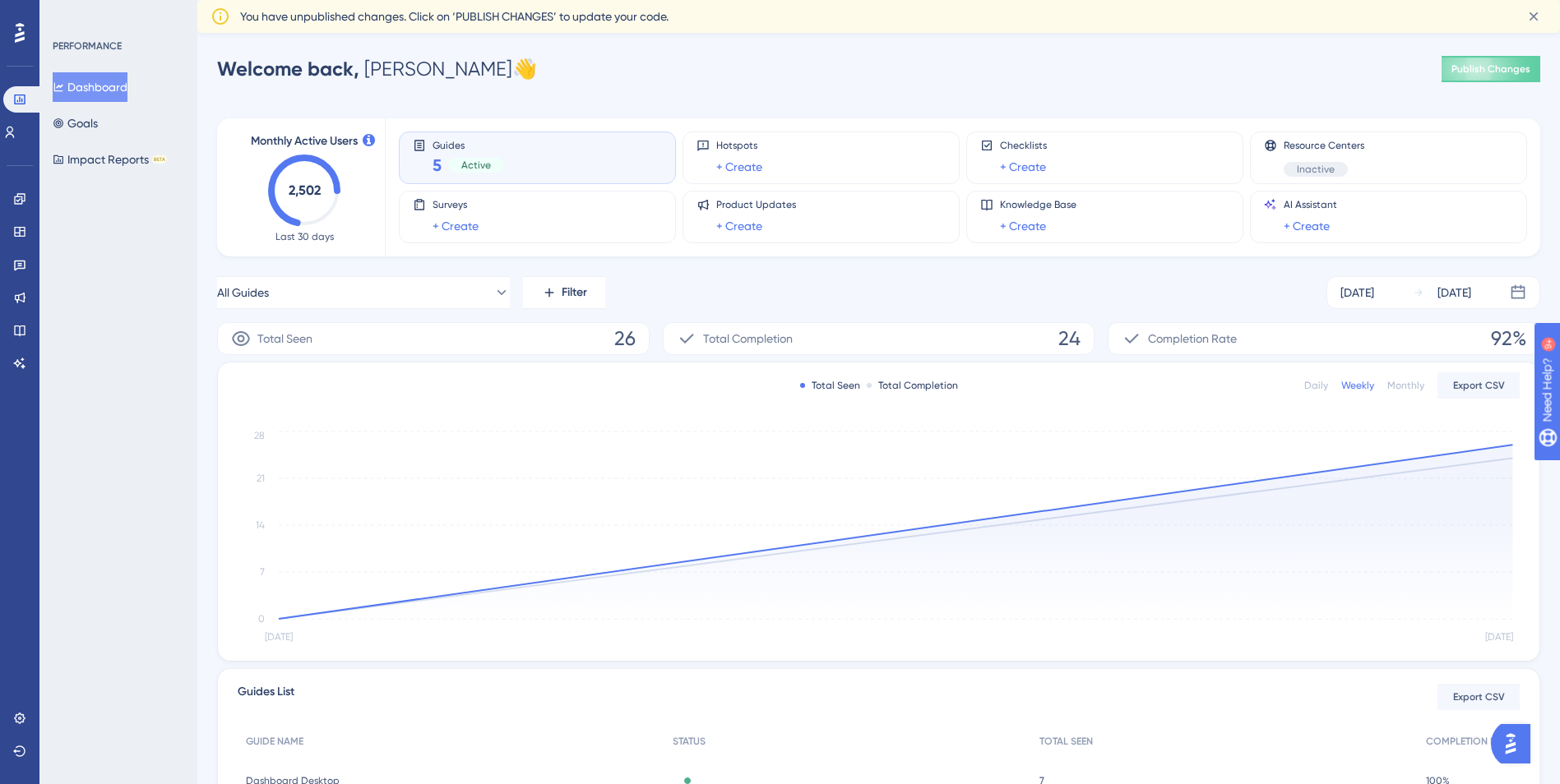
click at [1402, 387] on div "Monthly" at bounding box center [1405, 385] width 37 height 13
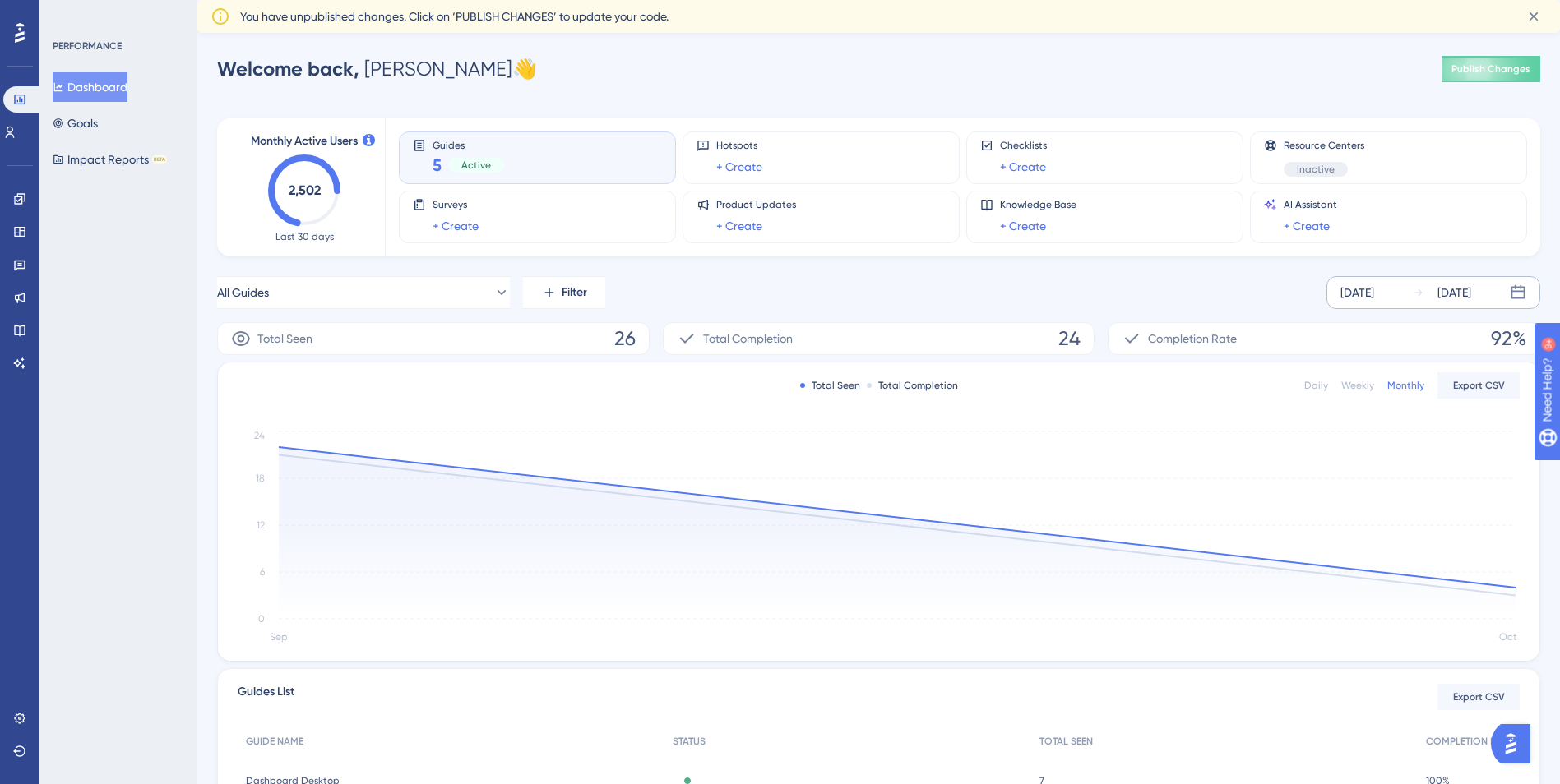
click at [1440, 306] on div "Sep 26 2025 Oct 02 2025" at bounding box center [1433, 293] width 214 height 33
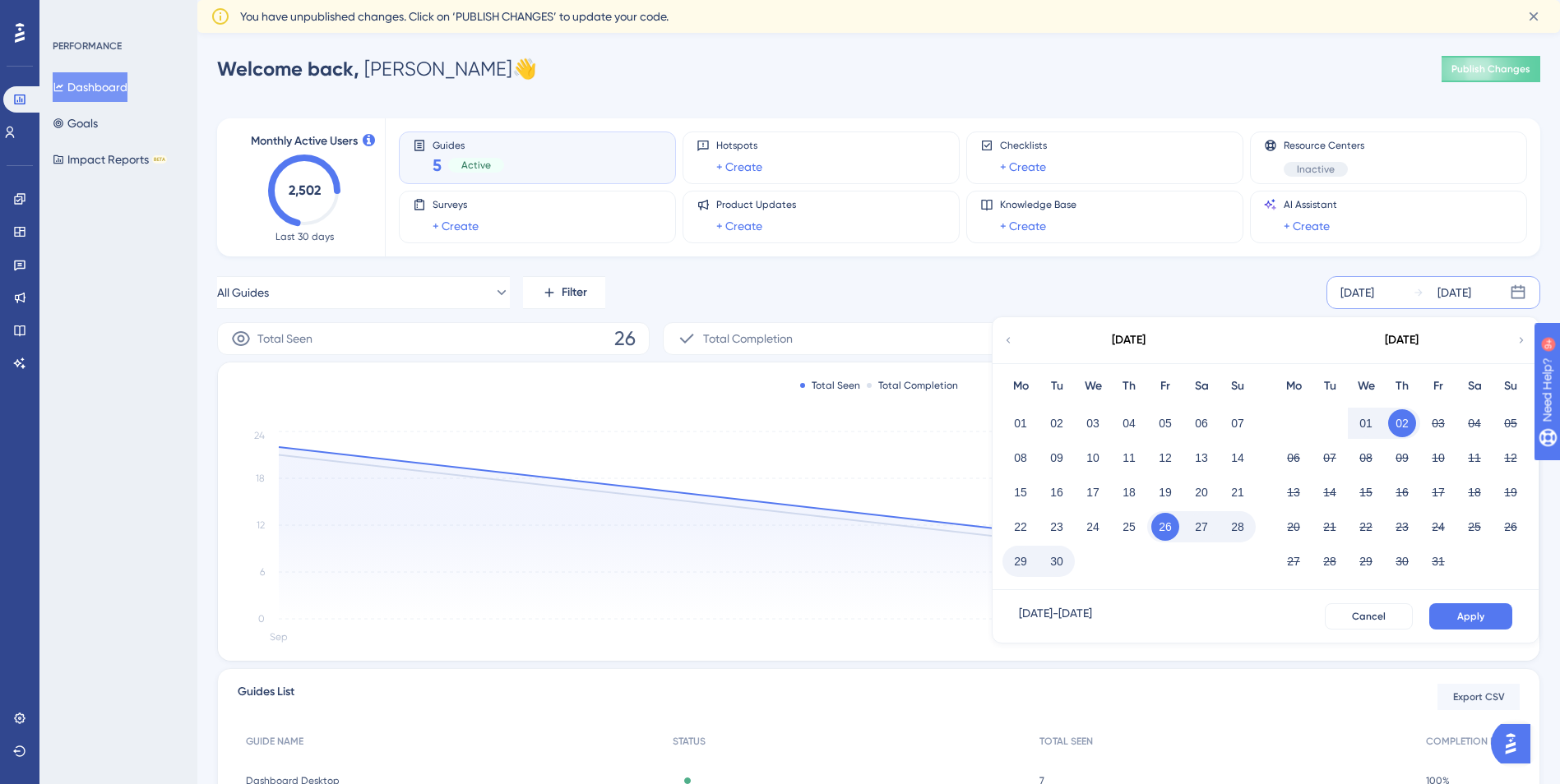
click at [1004, 415] on div "01" at bounding box center [1021, 424] width 36 height 31
click at [1015, 416] on button "01" at bounding box center [1021, 424] width 28 height 28
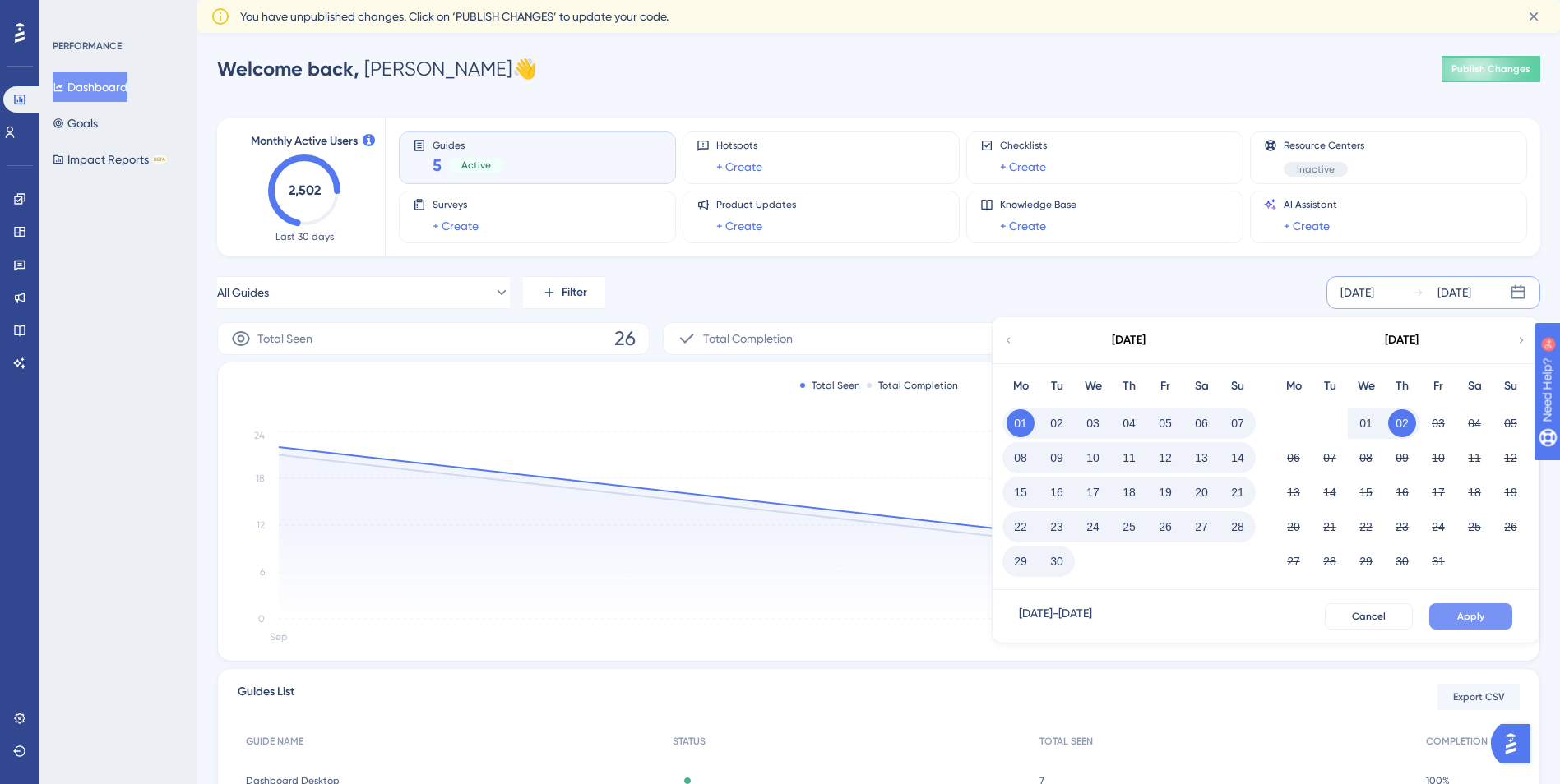
click at [1465, 606] on button "Apply" at bounding box center [1471, 616] width 83 height 26
